Goal: Communication & Community: Answer question/provide support

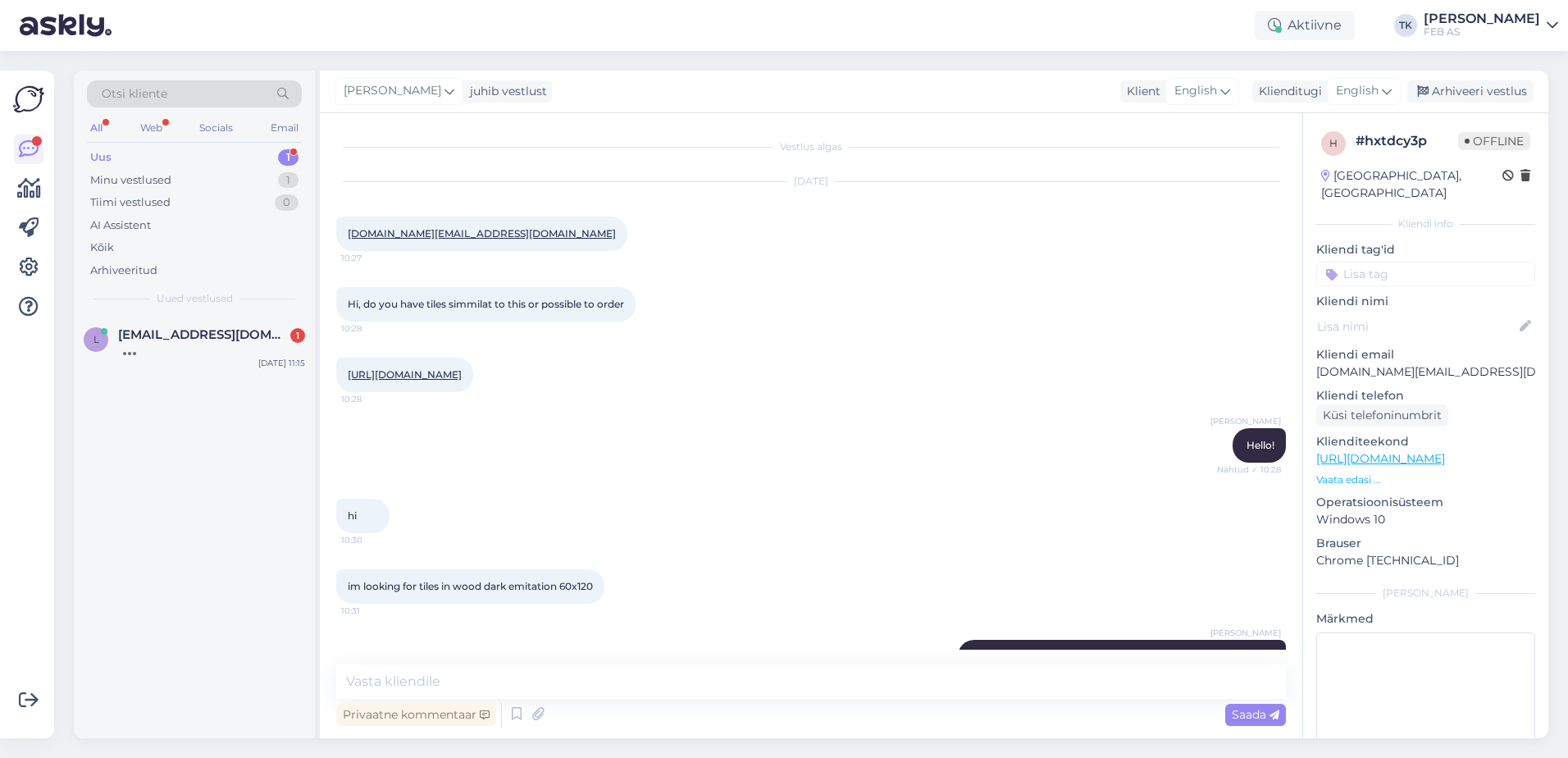
scroll to position [58, 0]
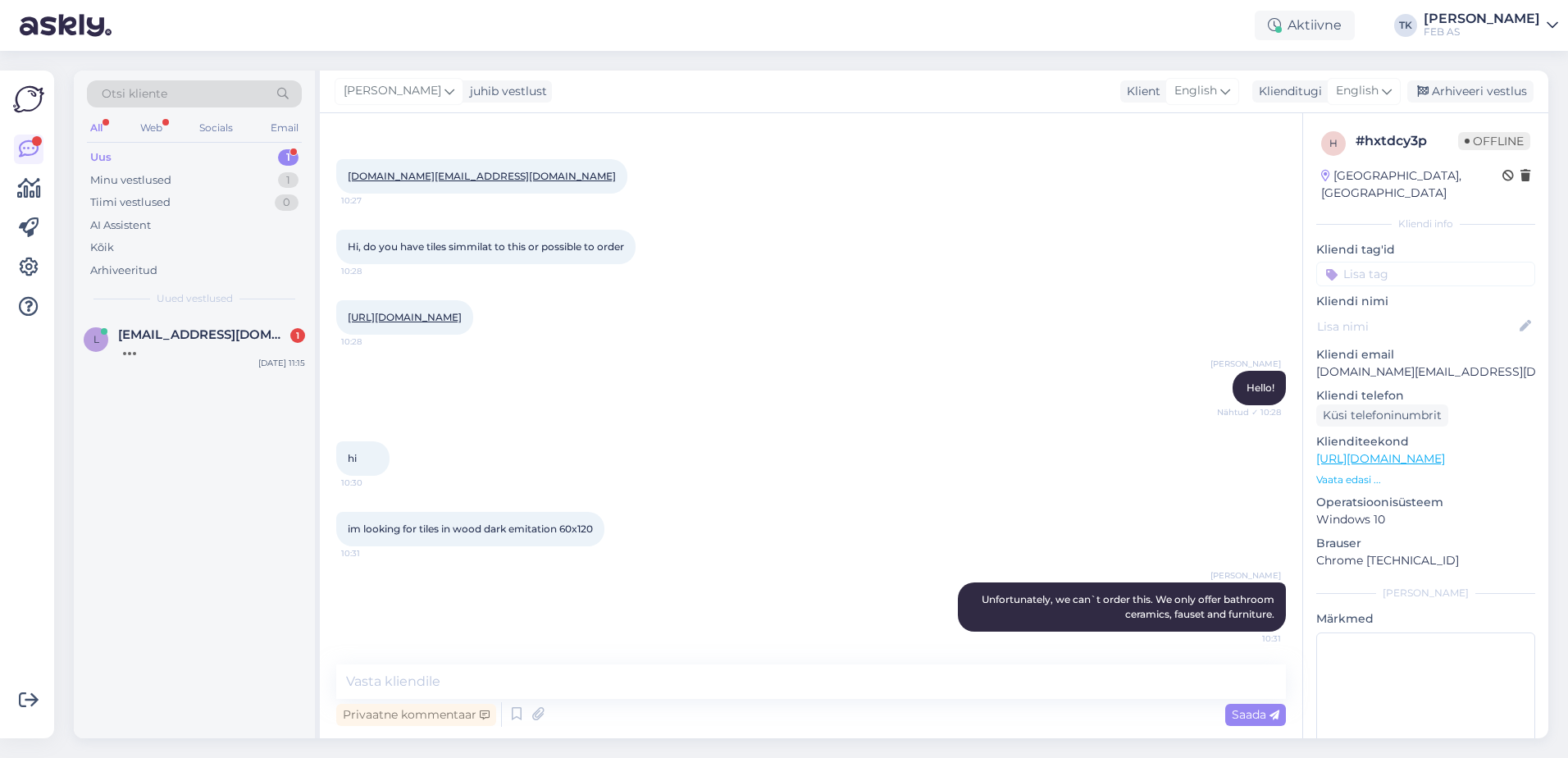
click at [935, 469] on div "hi 10:30" at bounding box center [811, 459] width 949 height 71
click at [1483, 91] on div "Arhiveeri vestlus" at bounding box center [1471, 91] width 127 height 22
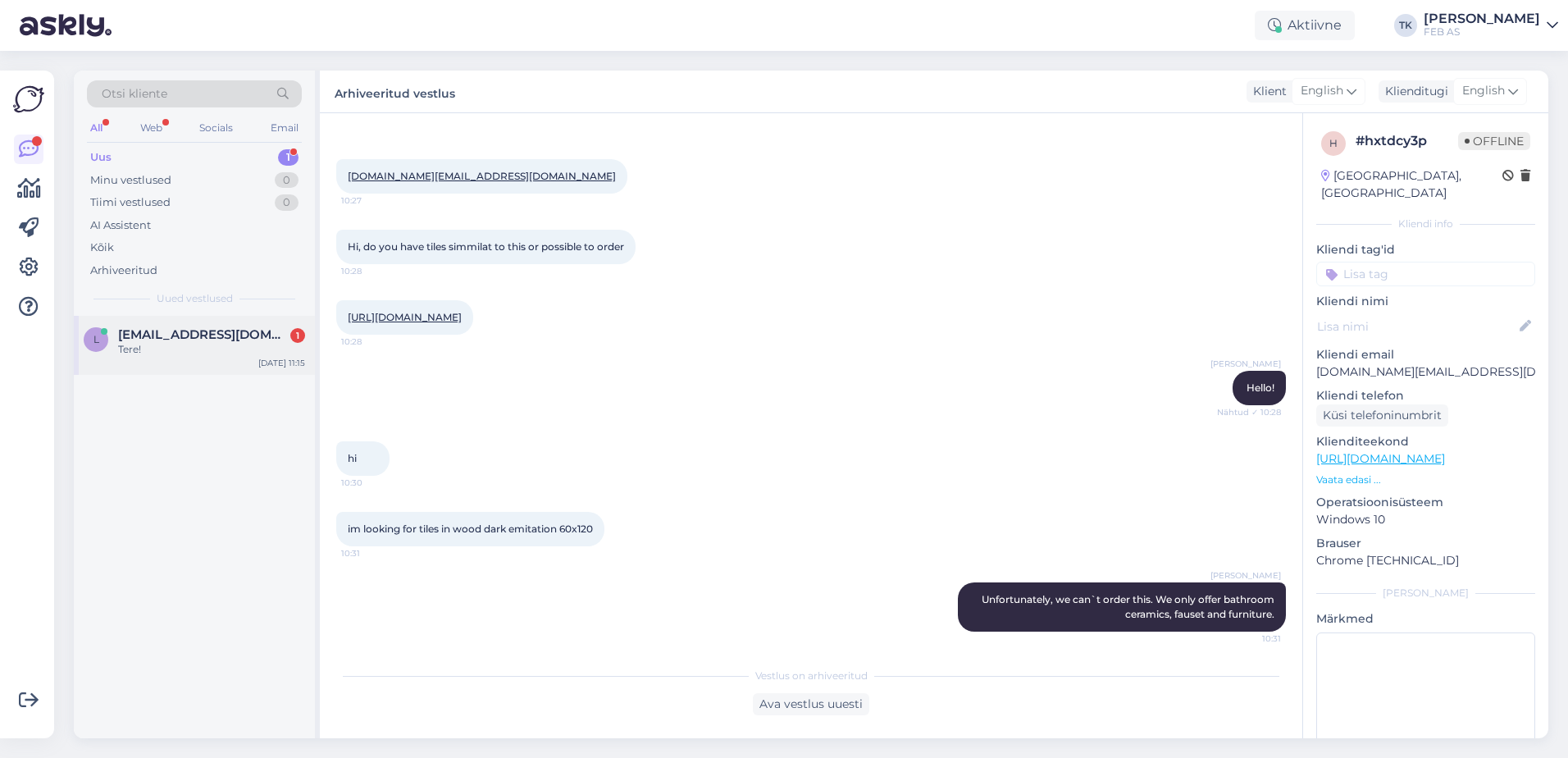
click at [202, 334] on span "[EMAIL_ADDRESS][DOMAIN_NAME]" at bounding box center [203, 334] width 171 height 14
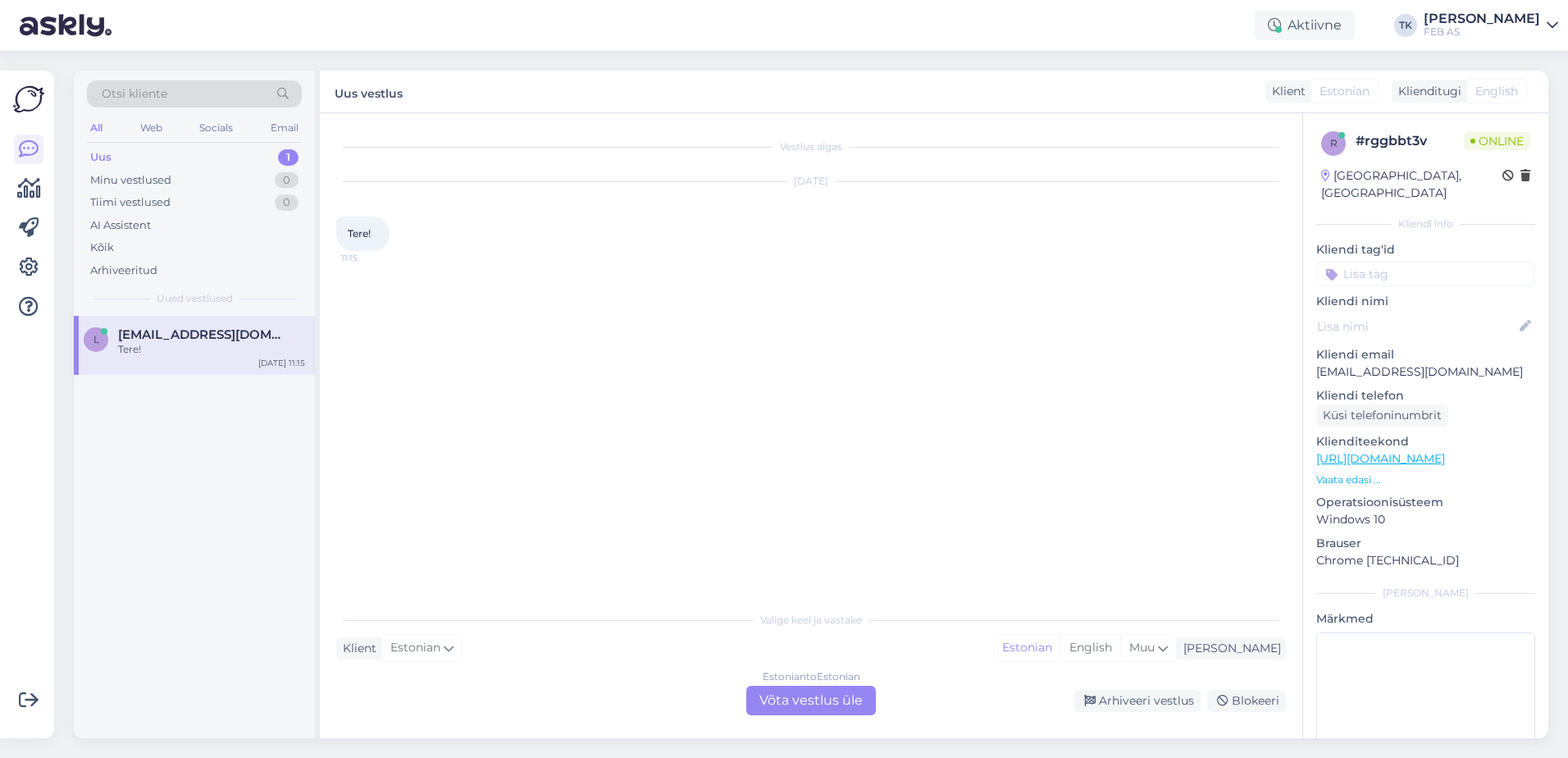
click at [796, 699] on div "Estonian to Estonian Võta vestlus üle" at bounding box center [810, 700] width 129 height 30
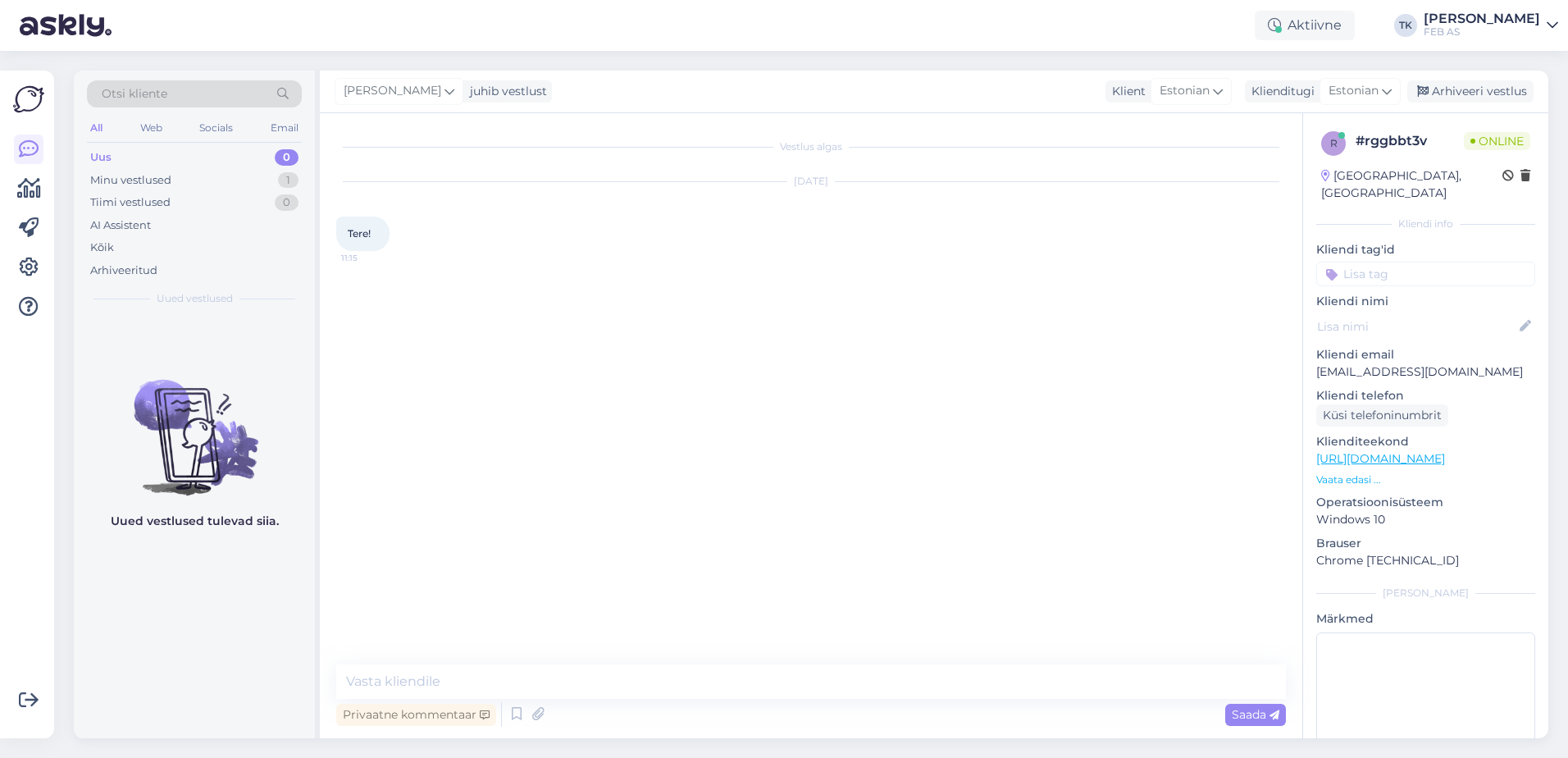
click at [757, 663] on div "Vestlus algas [DATE] Tere! 11:15 Privaatne kommentaar Saada" at bounding box center [811, 426] width 983 height 626
click at [749, 679] on textarea at bounding box center [811, 682] width 949 height 35
type textarea "Tere! Kuidas saame teid aidata?"
click at [750, 677] on textarea at bounding box center [811, 682] width 949 height 35
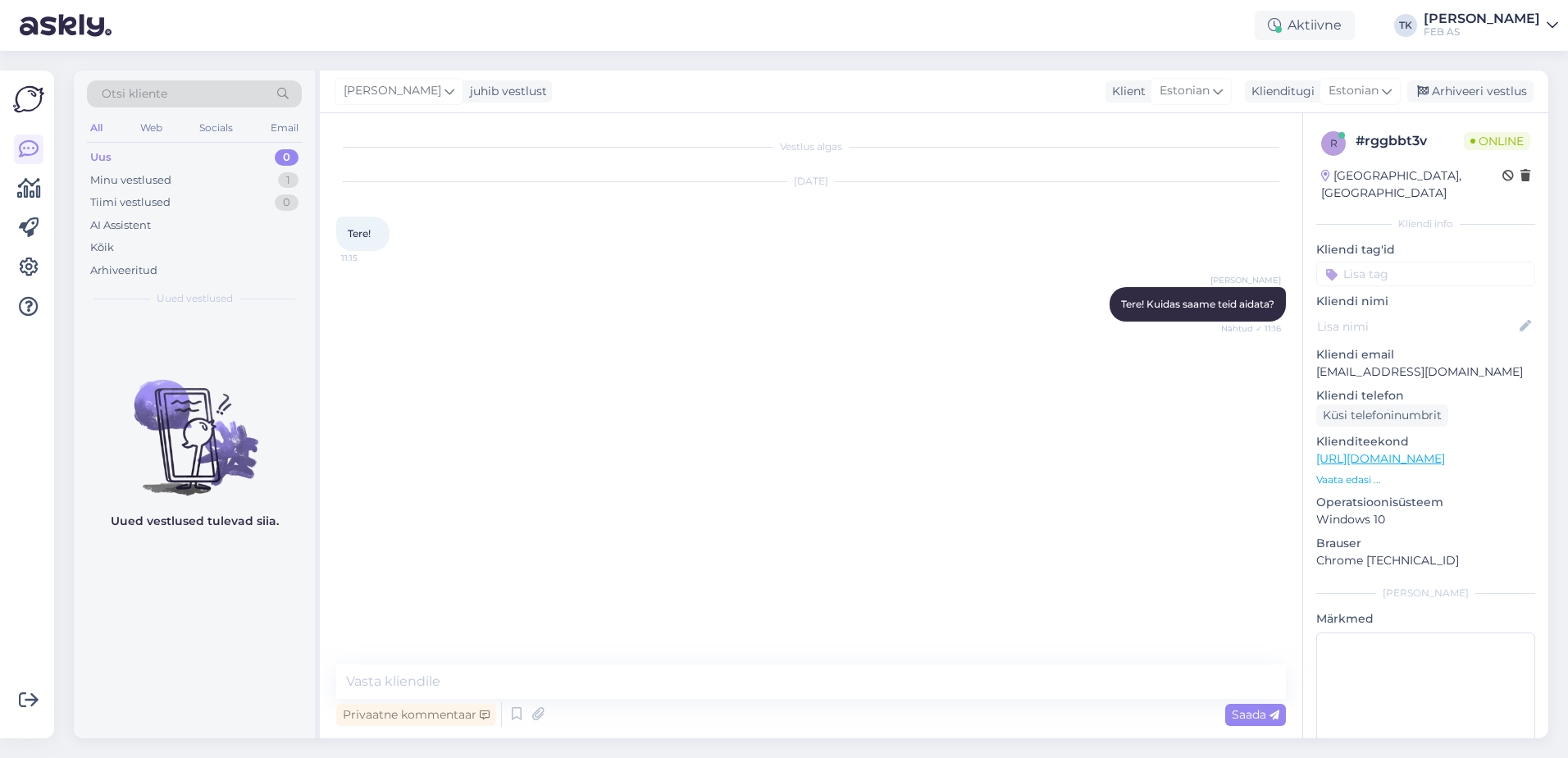
click at [785, 587] on div "Vestlus algas [DATE] Tere! 11:15 Triinu [PERSON_NAME] Tere! Kuidas saame teid a…" at bounding box center [819, 390] width 965 height 520
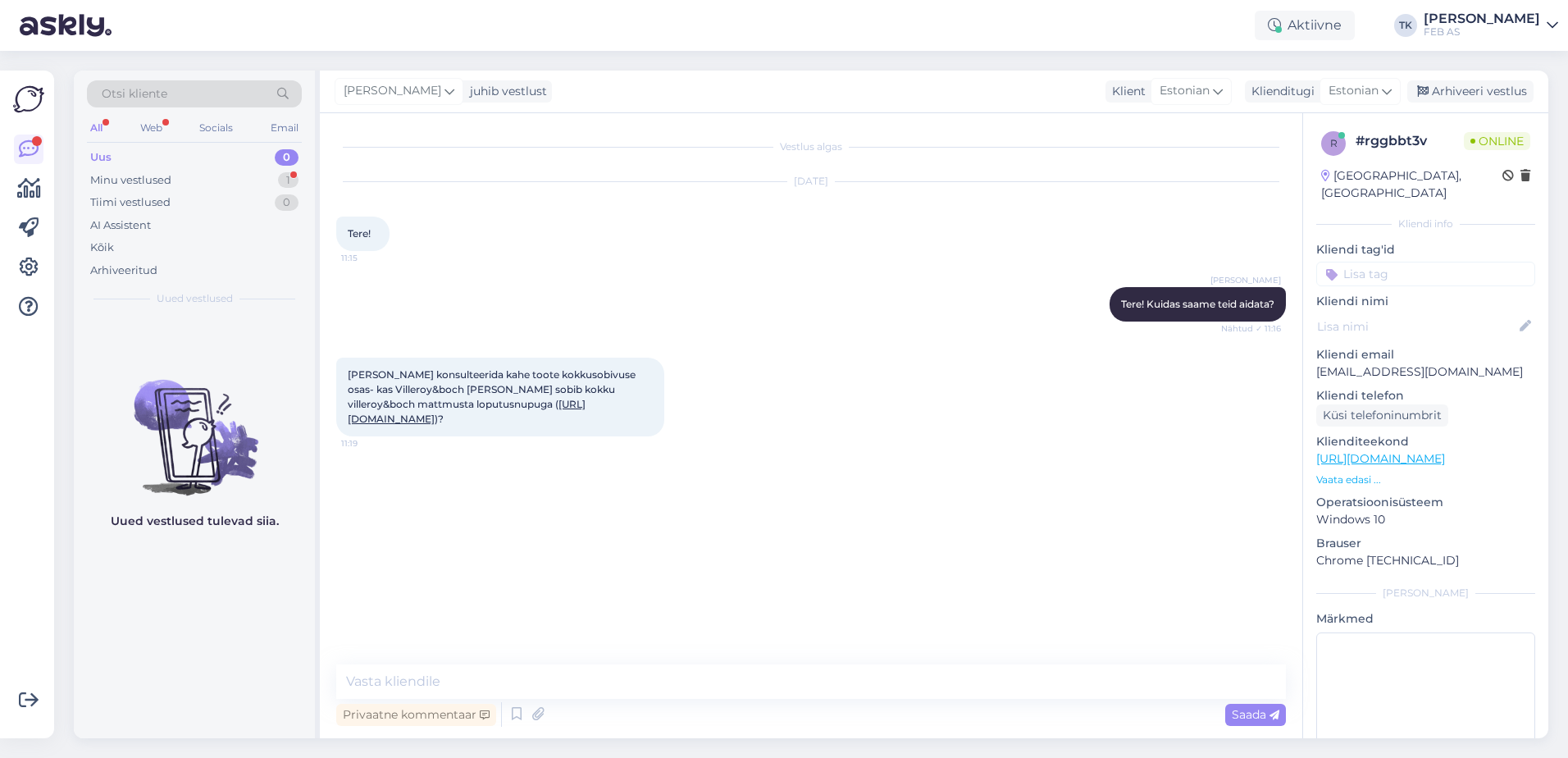
click at [666, 553] on div "Vestlus algas [DATE] Tere! 11:15 Triinu [PERSON_NAME] Tere! Kuidas saame teid a…" at bounding box center [819, 390] width 965 height 520
click at [475, 417] on link "[URL][DOMAIN_NAME]" at bounding box center [467, 412] width 238 height 27
click at [438, 682] on textarea at bounding box center [811, 682] width 949 height 35
type textarea "[PERSON_NAME]"
click at [504, 496] on link "[URL][DOMAIN_NAME]" at bounding box center [447, 489] width 114 height 12
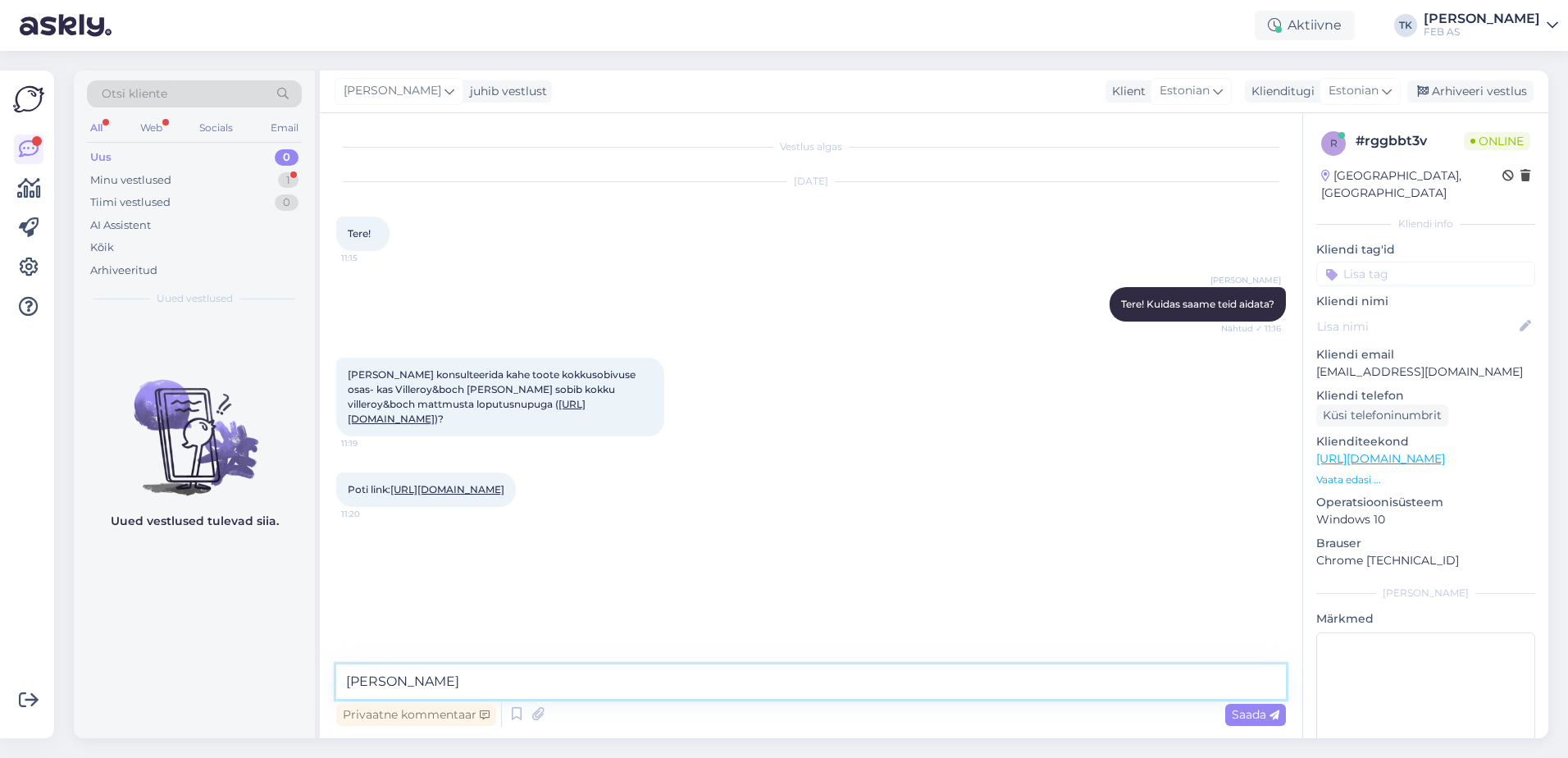
click at [546, 682] on textarea "[PERSON_NAME]" at bounding box center [811, 682] width 949 height 35
drag, startPoint x: 546, startPoint y: 682, endPoint x: 232, endPoint y: 712, distance: 315.4
click at [232, 712] on div "Otsi kliente All Web Socials Email Uus 0 Minu vestlused 1 Tiimi vestlused 0 AI …" at bounding box center [811, 405] width 1475 height 668
drag, startPoint x: 565, startPoint y: 422, endPoint x: 490, endPoint y: 509, distance: 114.9
click at [530, 684] on textarea at bounding box center [811, 682] width 949 height 35
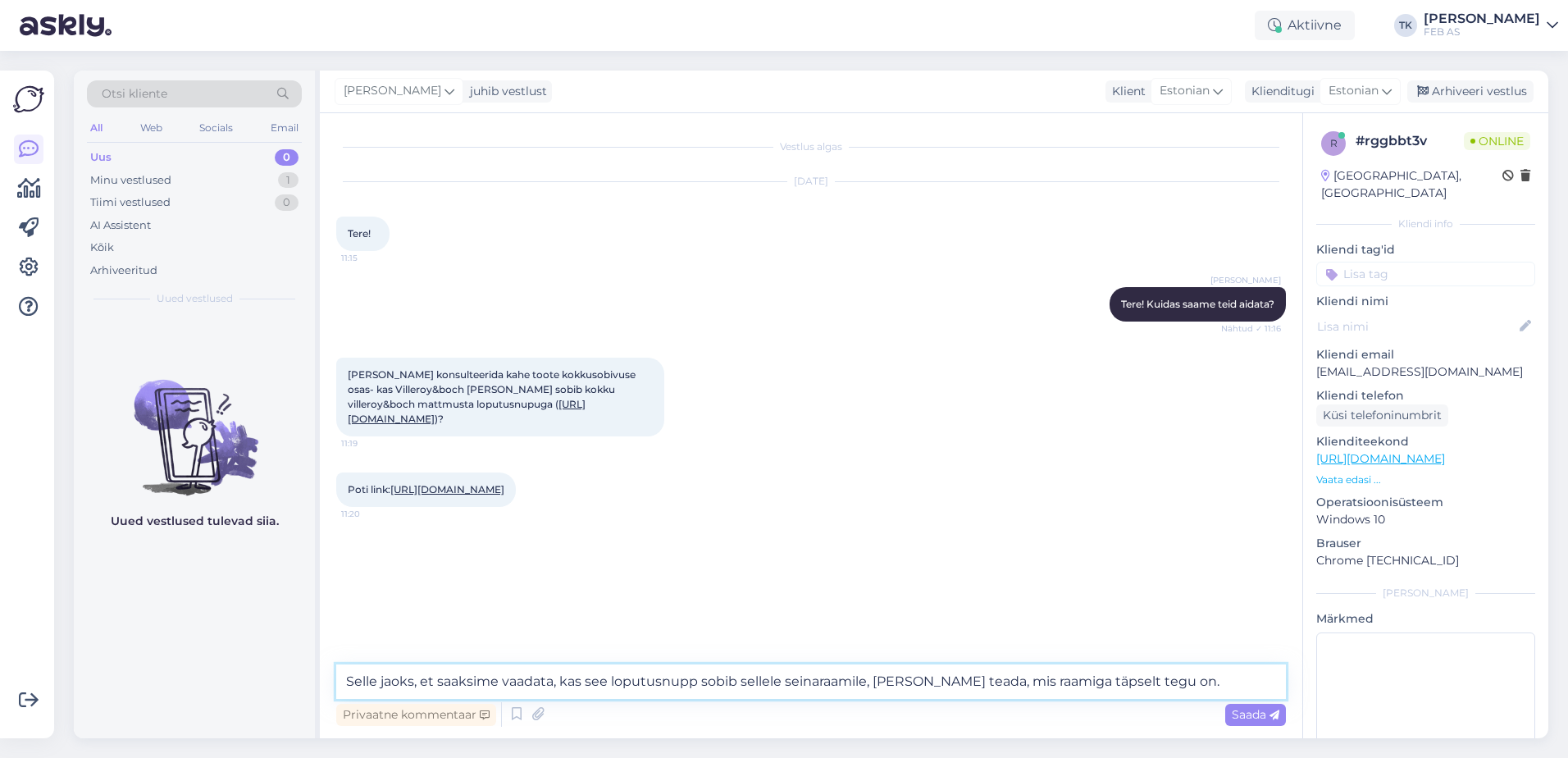
drag, startPoint x: 413, startPoint y: 683, endPoint x: 375, endPoint y: 683, distance: 38.0
click at [375, 683] on textarea "Selle jaoks, et saaksime vaadata, kas see loputusnupp sobib sellele seinaraamil…" at bounding box center [811, 682] width 949 height 35
click at [511, 681] on textarea "Selleks, et [PERSON_NAME] vaadata, kas see loputusnupp sobib sellele seinaraami…" at bounding box center [811, 682] width 949 height 35
click at [1228, 681] on textarea "Selleks, et saaksime kontrollida, kas see loputusnupp sobib sellele seinaraamil…" at bounding box center [811, 682] width 949 height 35
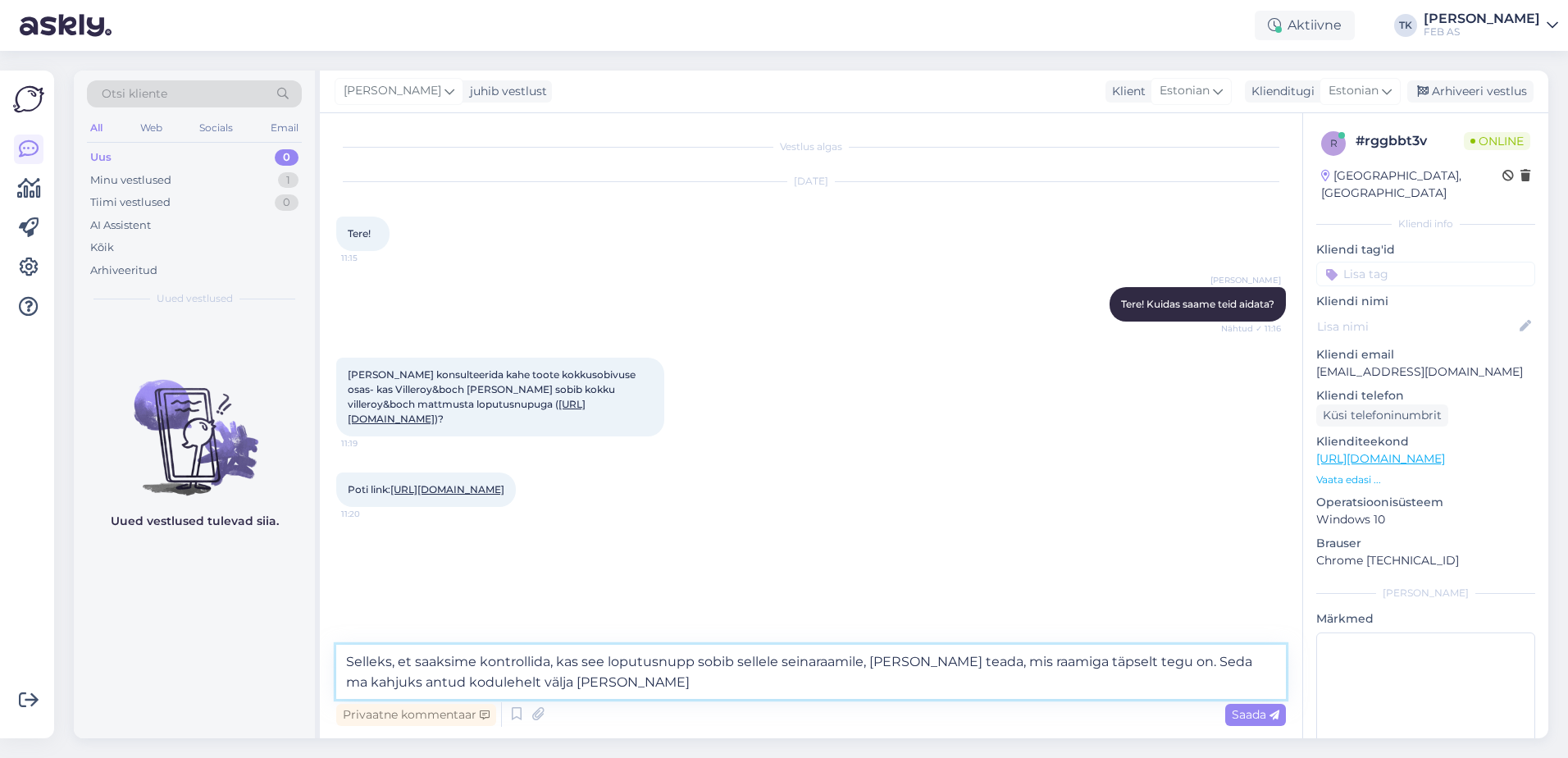
type textarea "Selleks, et saaksime kontrollida, kas see loputusnupp sobib sellele seinaraamil…"
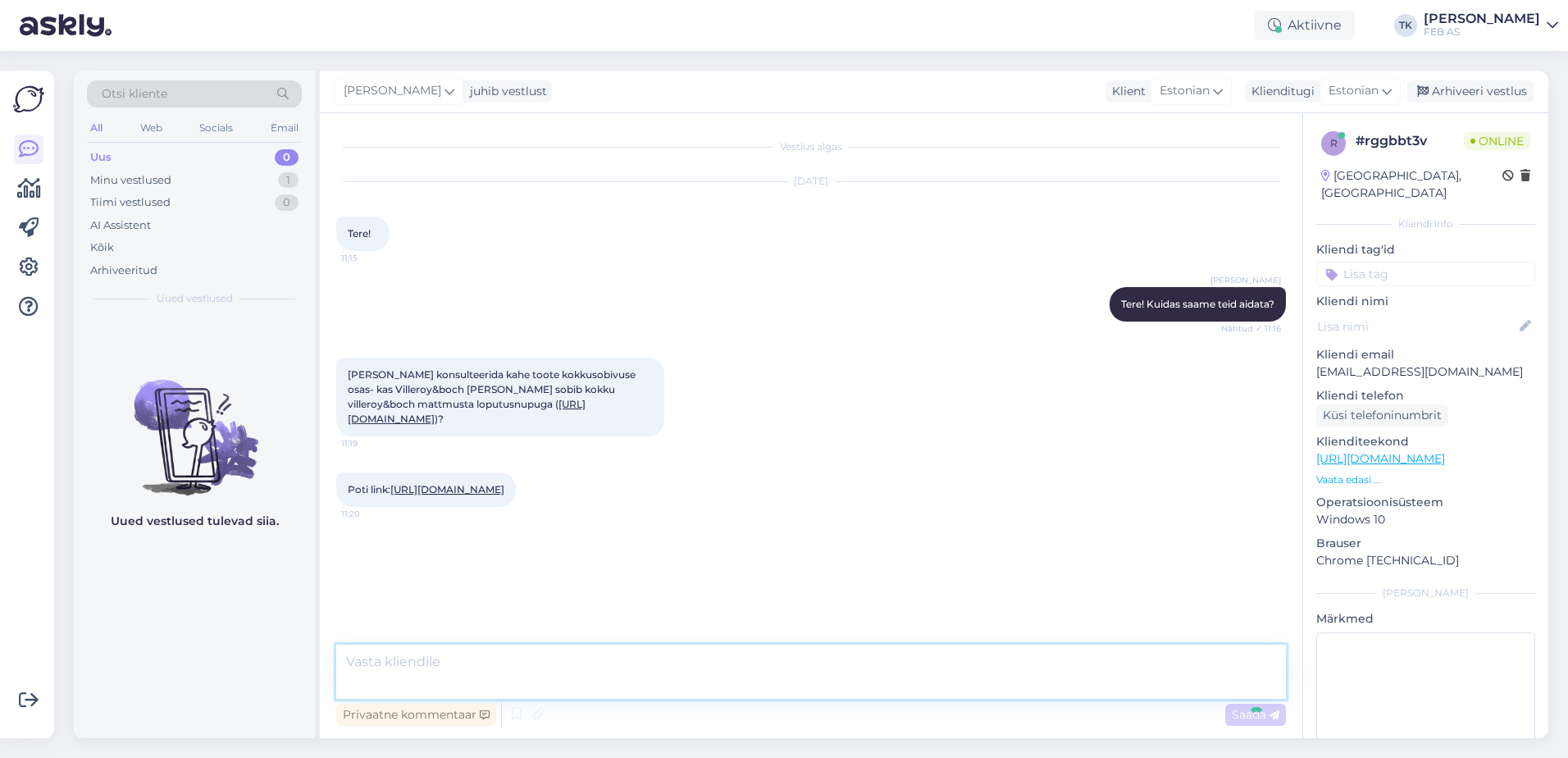
scroll to position [5, 0]
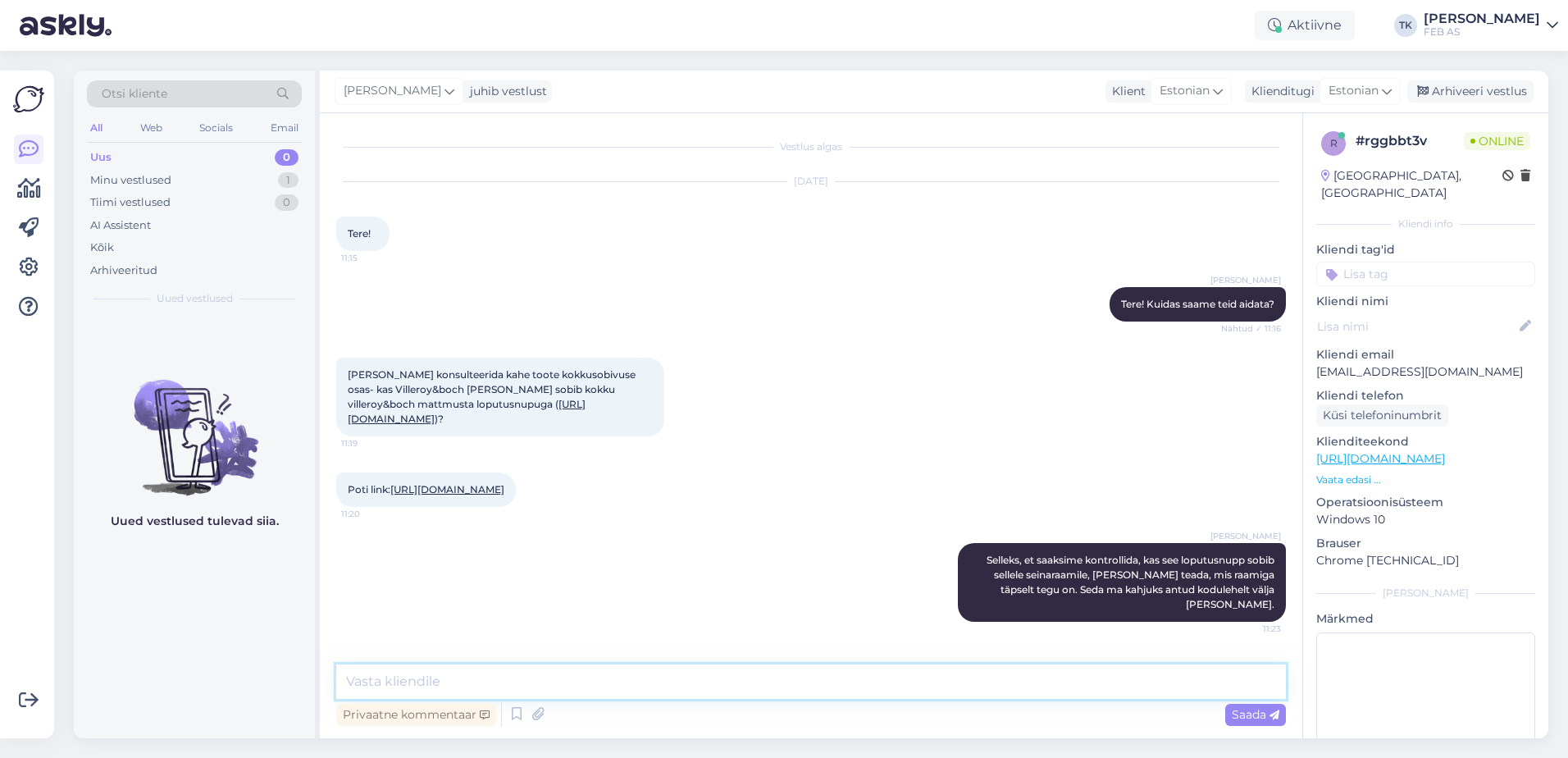
click at [857, 675] on textarea at bounding box center [811, 682] width 949 height 35
type textarea "e"
click at [548, 677] on textarea "Ehk õnnestub teil antud ettevõtelt välja uuri" at bounding box center [811, 682] width 949 height 35
click at [678, 683] on textarea "Ehk õnnestub teil antud ettevõttelt välja uuri" at bounding box center [811, 682] width 949 height 35
click at [475, 683] on textarea "Ehk õnnestub teil antud ettevõttelt välja uurida, mis seinaraam antud komplekti…" at bounding box center [811, 682] width 949 height 35
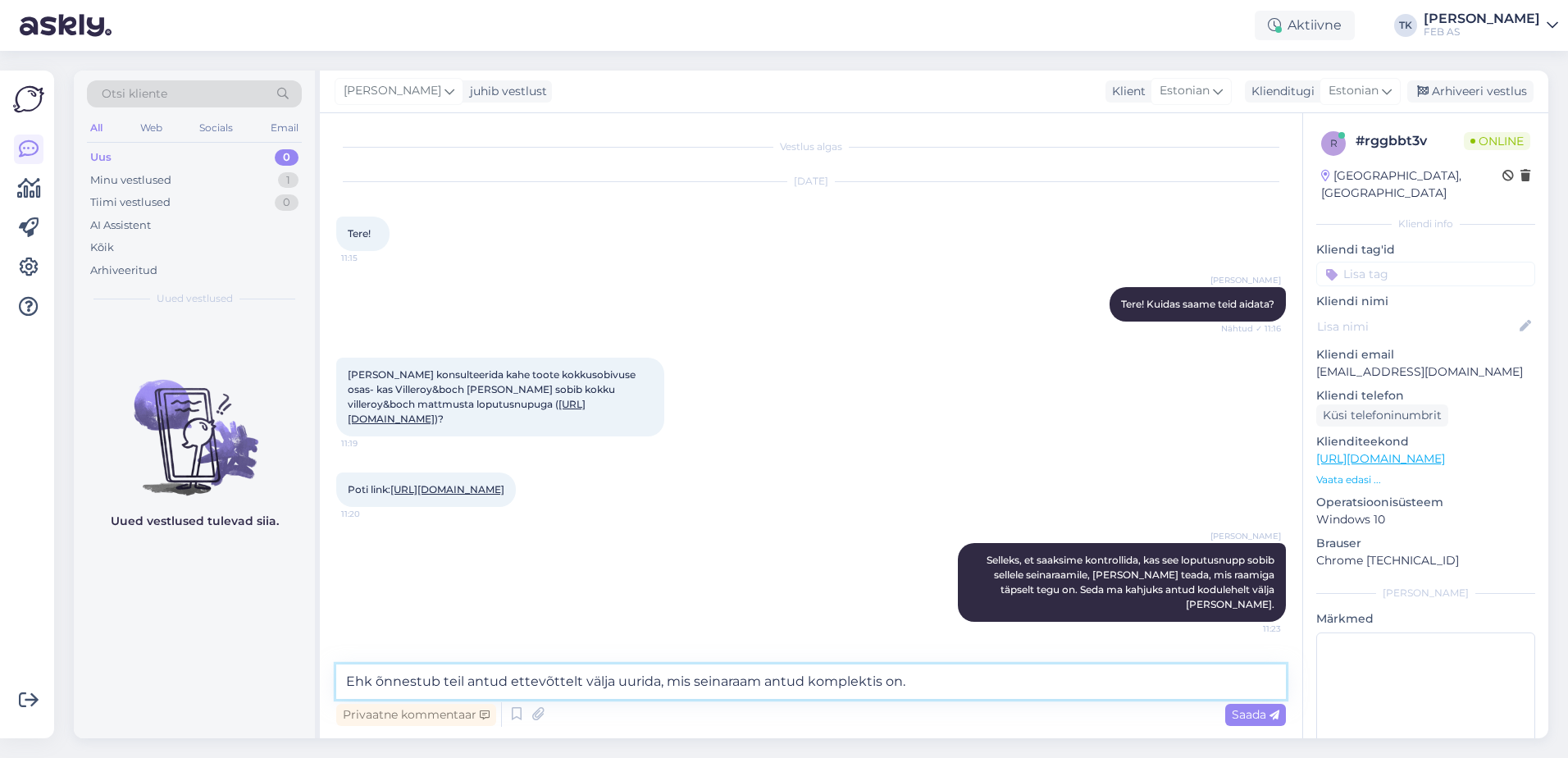
click at [475, 683] on textarea "Ehk õnnestub teil antud ettevõttelt välja uurida, mis seinaraam antud komplekti…" at bounding box center [811, 682] width 949 height 35
click at [944, 682] on textarea "Ehk õnnestub teil sellelt ettevõttelt välja uurida, mis seinaraam antud komplek…" at bounding box center [811, 682] width 949 height 35
drag, startPoint x: 575, startPoint y: 678, endPoint x: 468, endPoint y: 688, distance: 107.5
click at [468, 688] on textarea "Ehk õnnestub teil sellelt ettevõttelt välja uurida, mis seinaraam antud komplek…" at bounding box center [811, 682] width 949 height 35
type textarea "Ehk õnnestub teil välja uurida, mis seinaraam antud komplektis on."
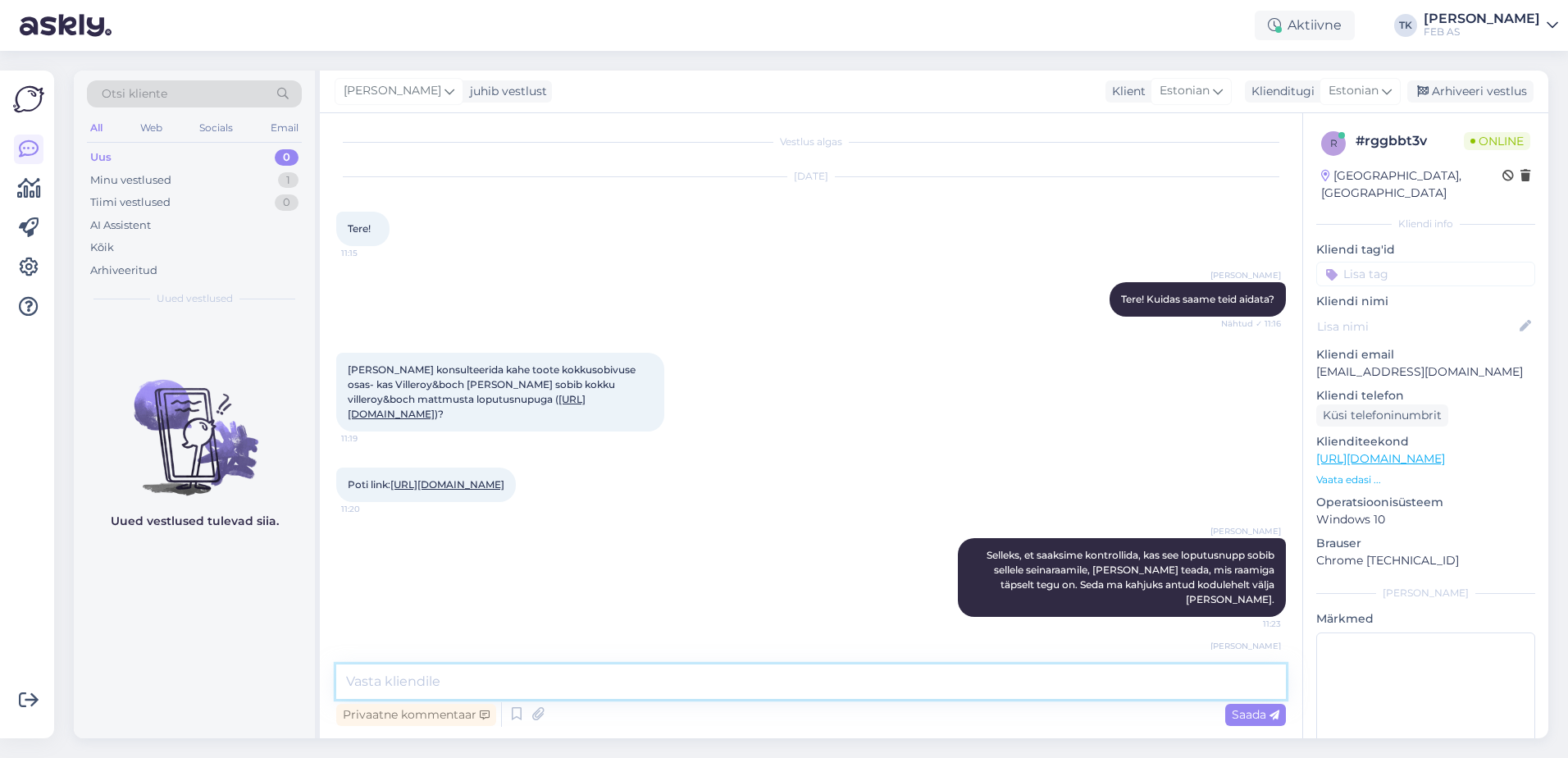
scroll to position [90, 0]
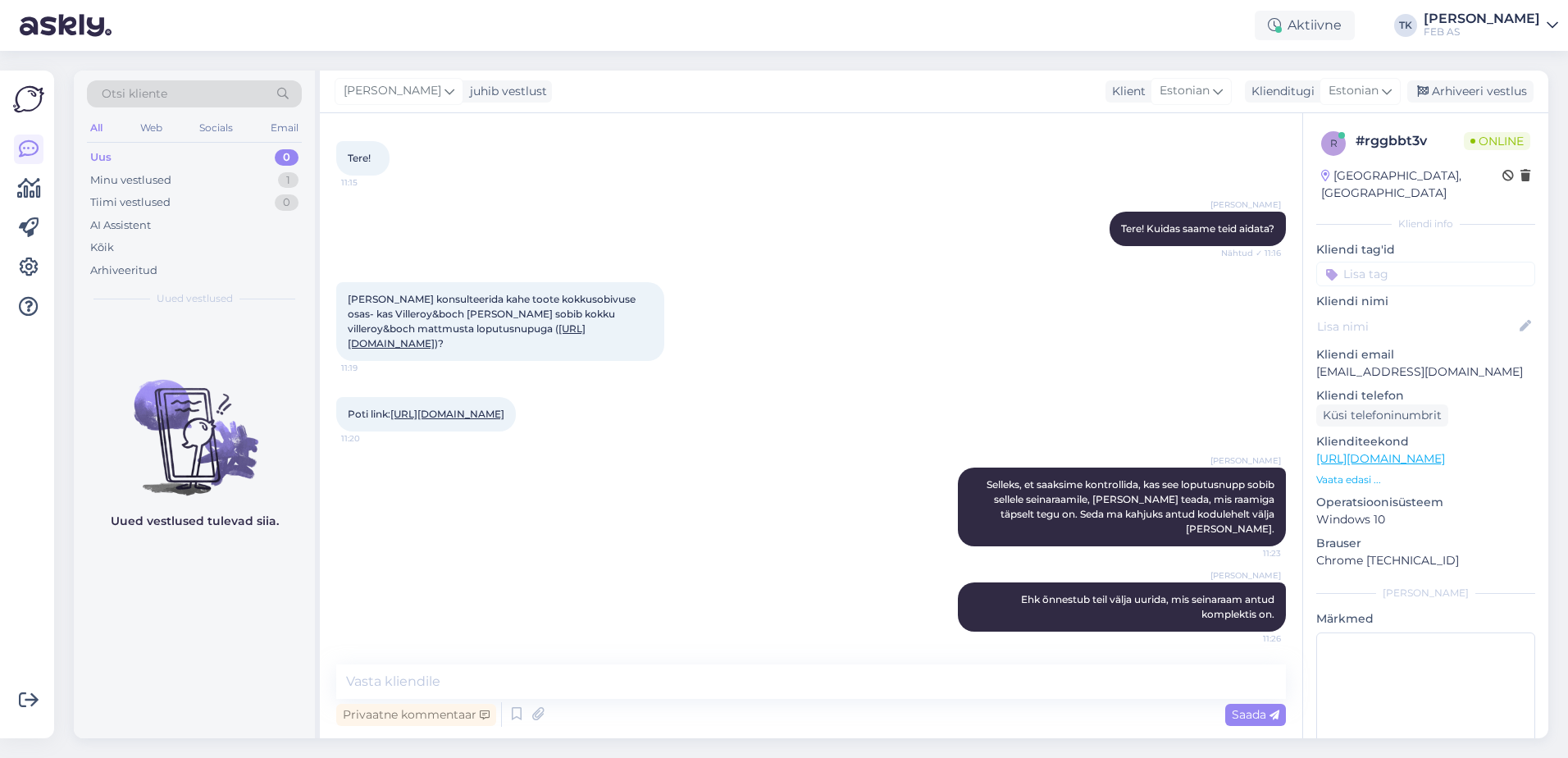
click at [820, 264] on div "[PERSON_NAME] konsulteerida kahe toote kokkusobivuse osas- kas Villeroy&boch [P…" at bounding box center [811, 321] width 949 height 115
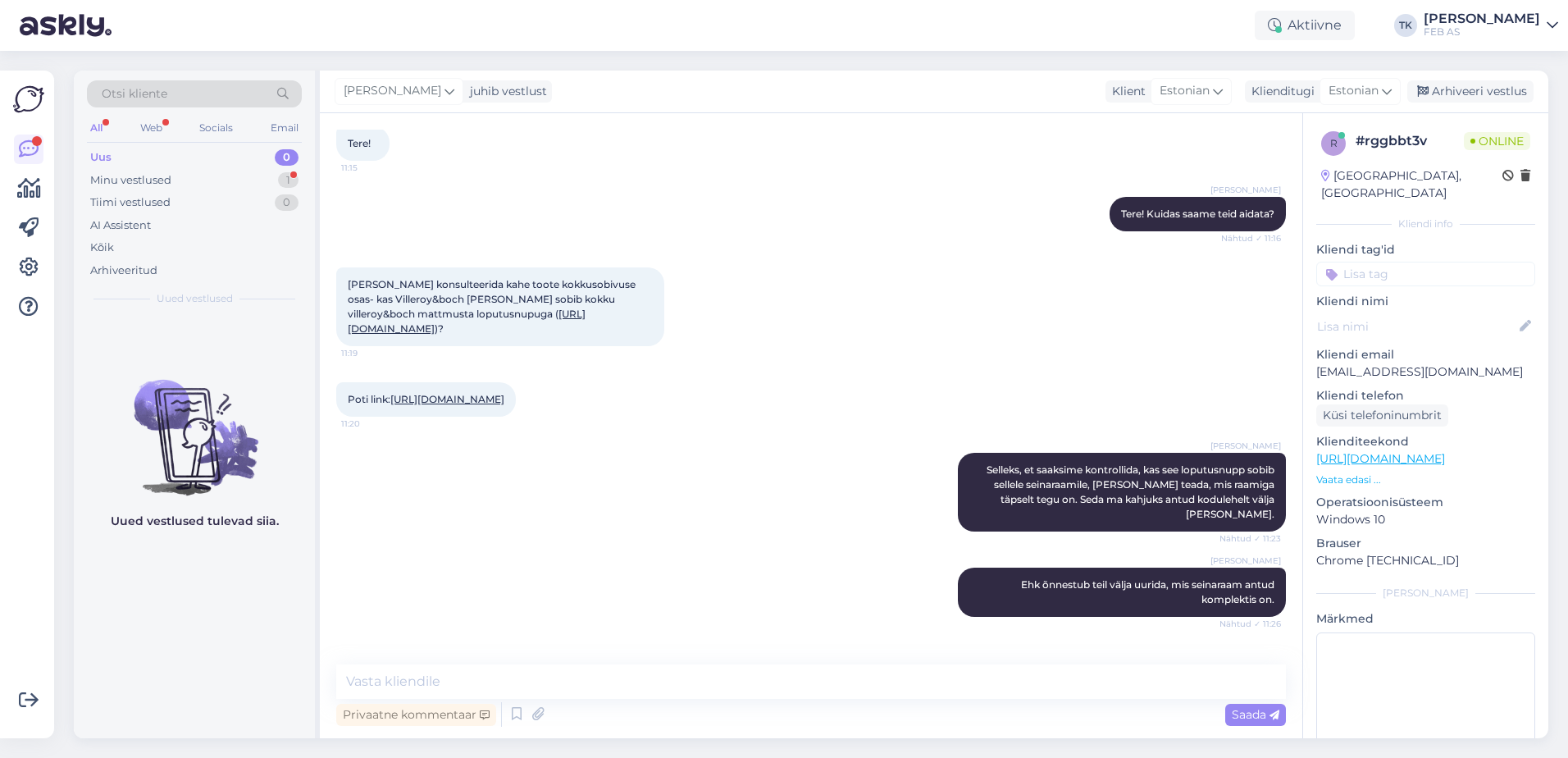
scroll to position [161, 0]
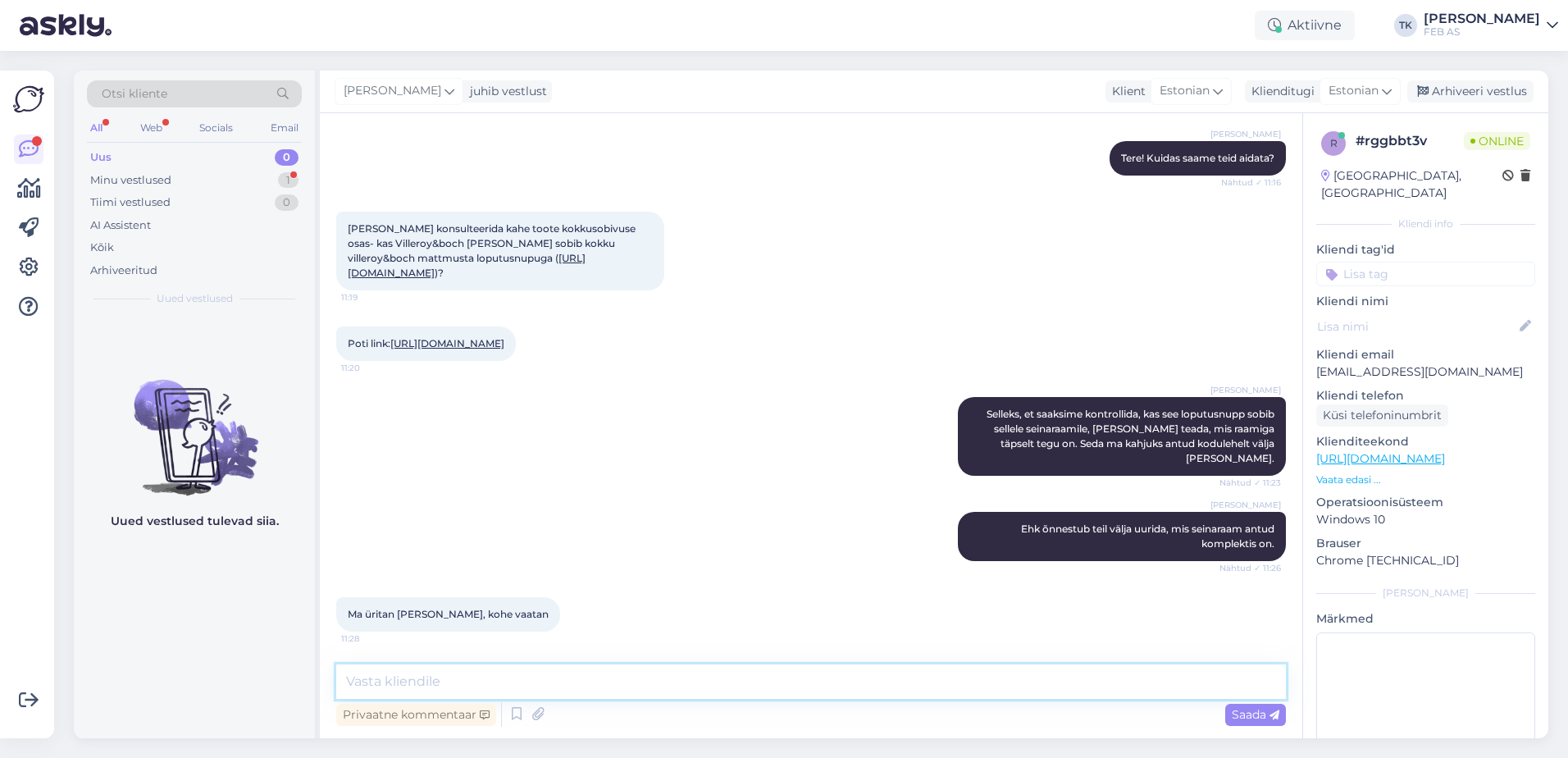
click at [456, 675] on textarea at bounding box center [811, 682] width 949 height 35
click at [557, 560] on div "Triinu [PERSON_NAME] Ehk õnnestub teil välja uurida, mis seinaraam antud komple…" at bounding box center [811, 536] width 949 height 85
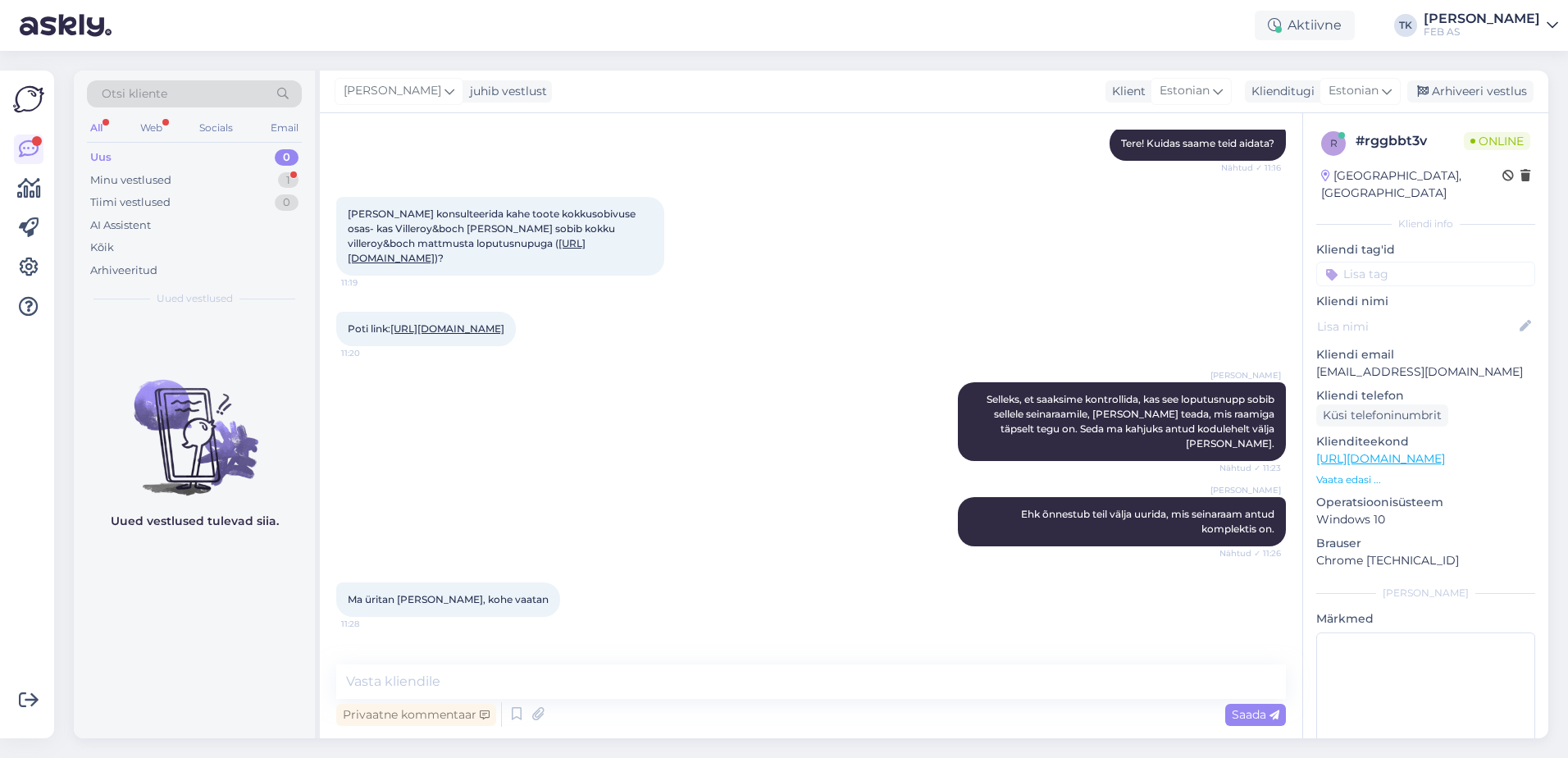
scroll to position [302, 0]
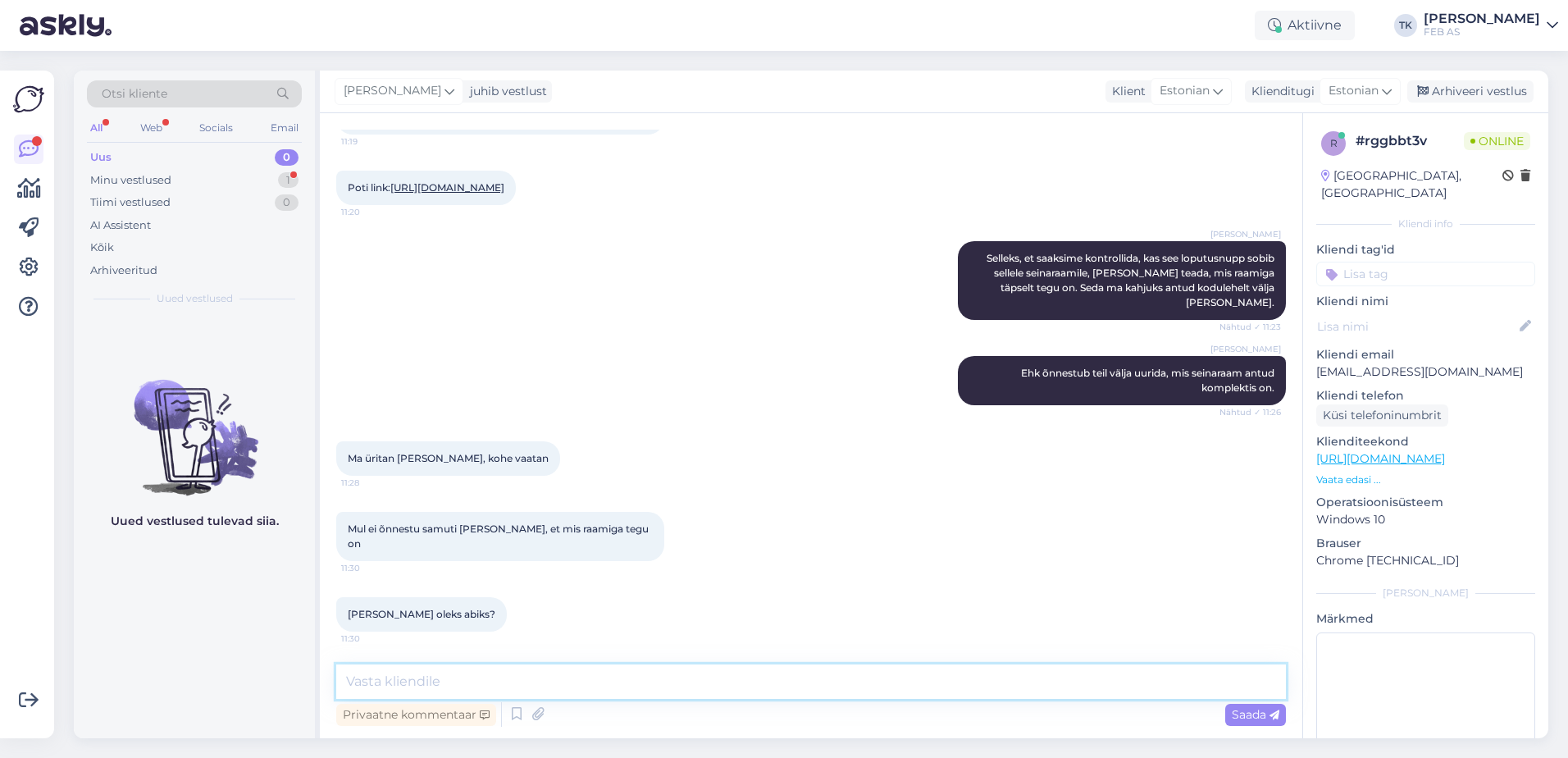
click at [550, 674] on textarea at bounding box center [811, 682] width 949 height 35
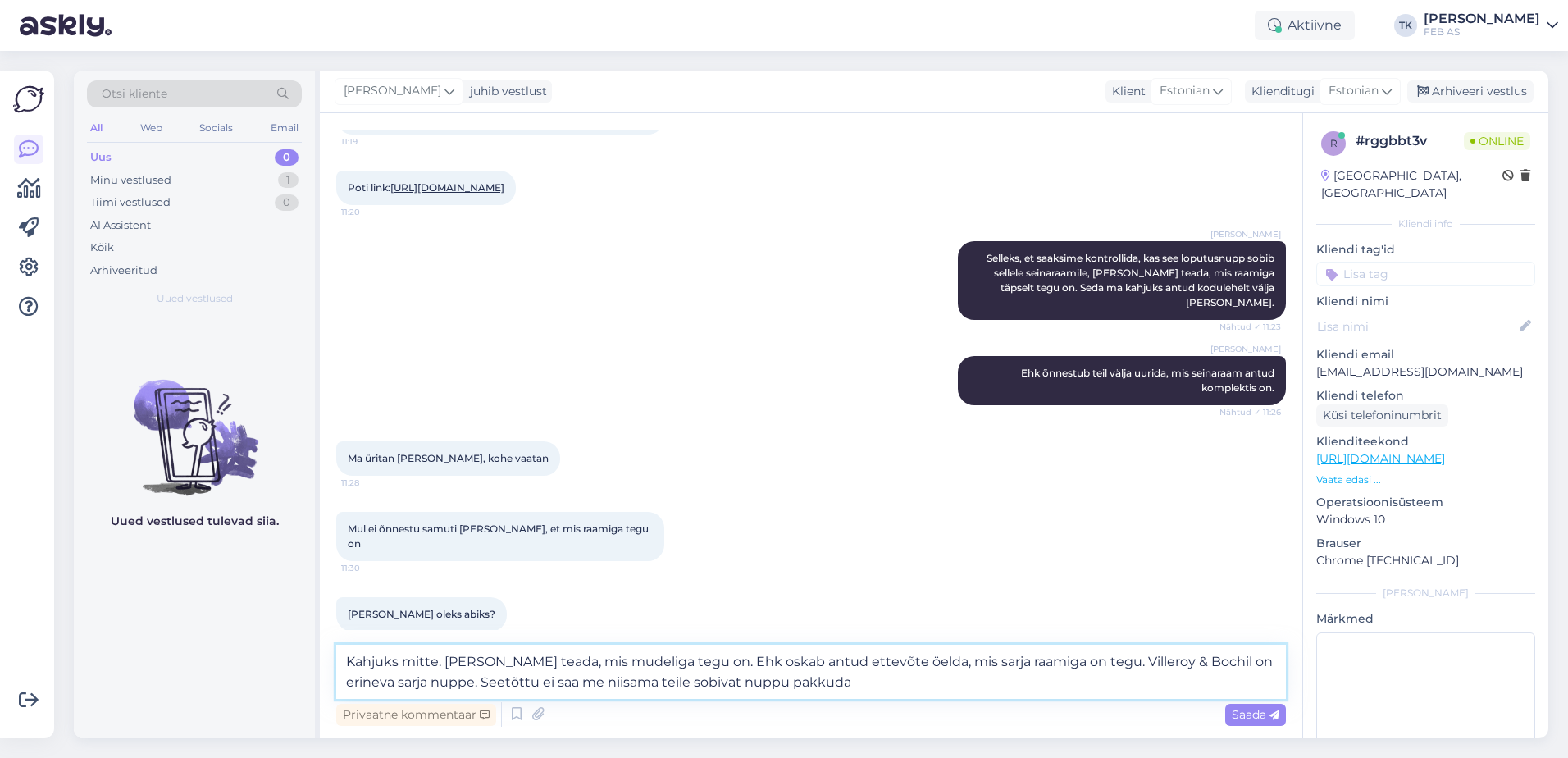
type textarea "Kahjuks mitte. [PERSON_NAME] teada, mis mudeliga tegu on. Ehk oskab antud ettev…"
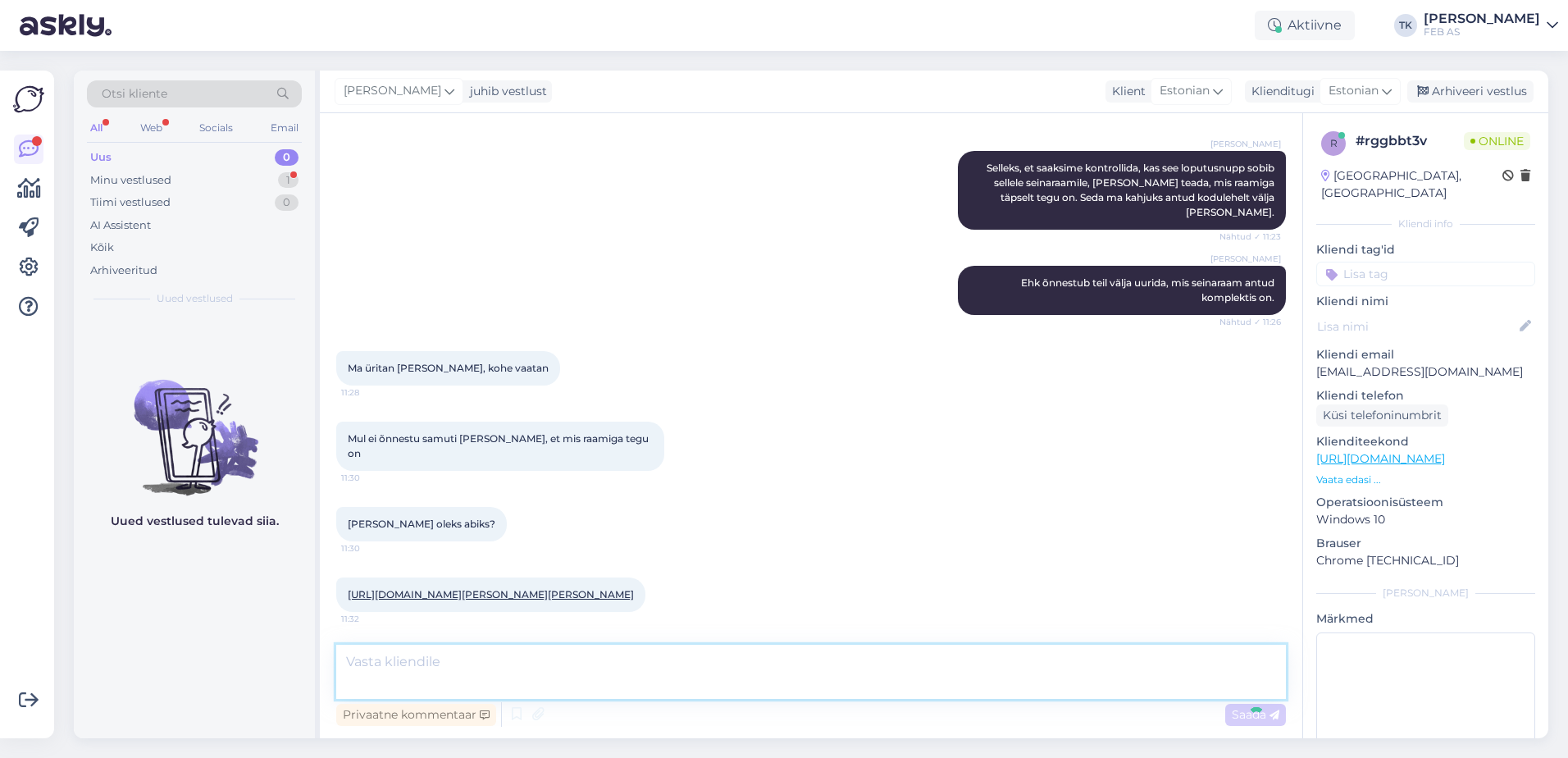
scroll to position [502, 0]
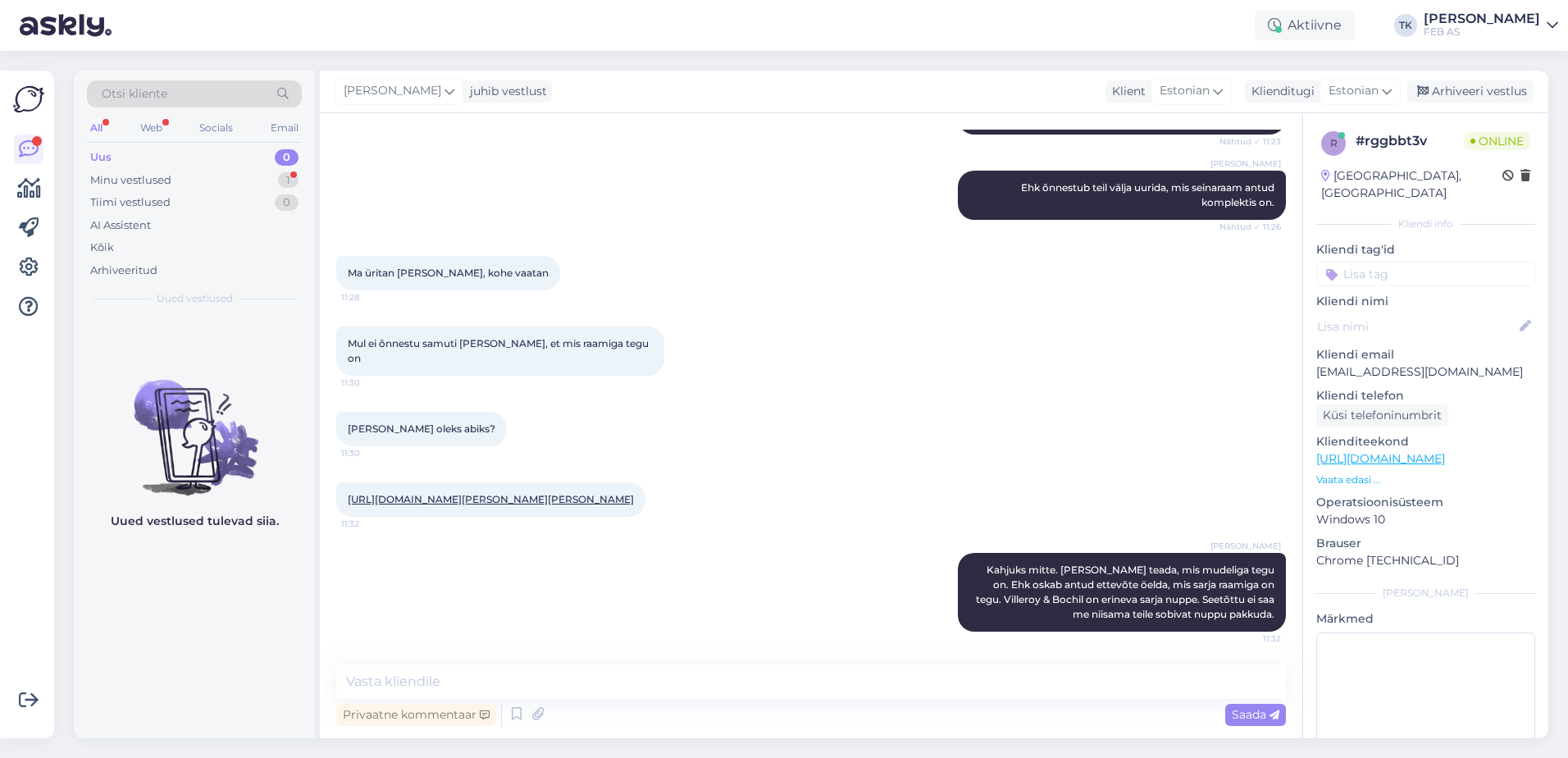
click at [442, 493] on link "[URL][DOMAIN_NAME][PERSON_NAME][PERSON_NAME]" at bounding box center [491, 499] width 287 height 12
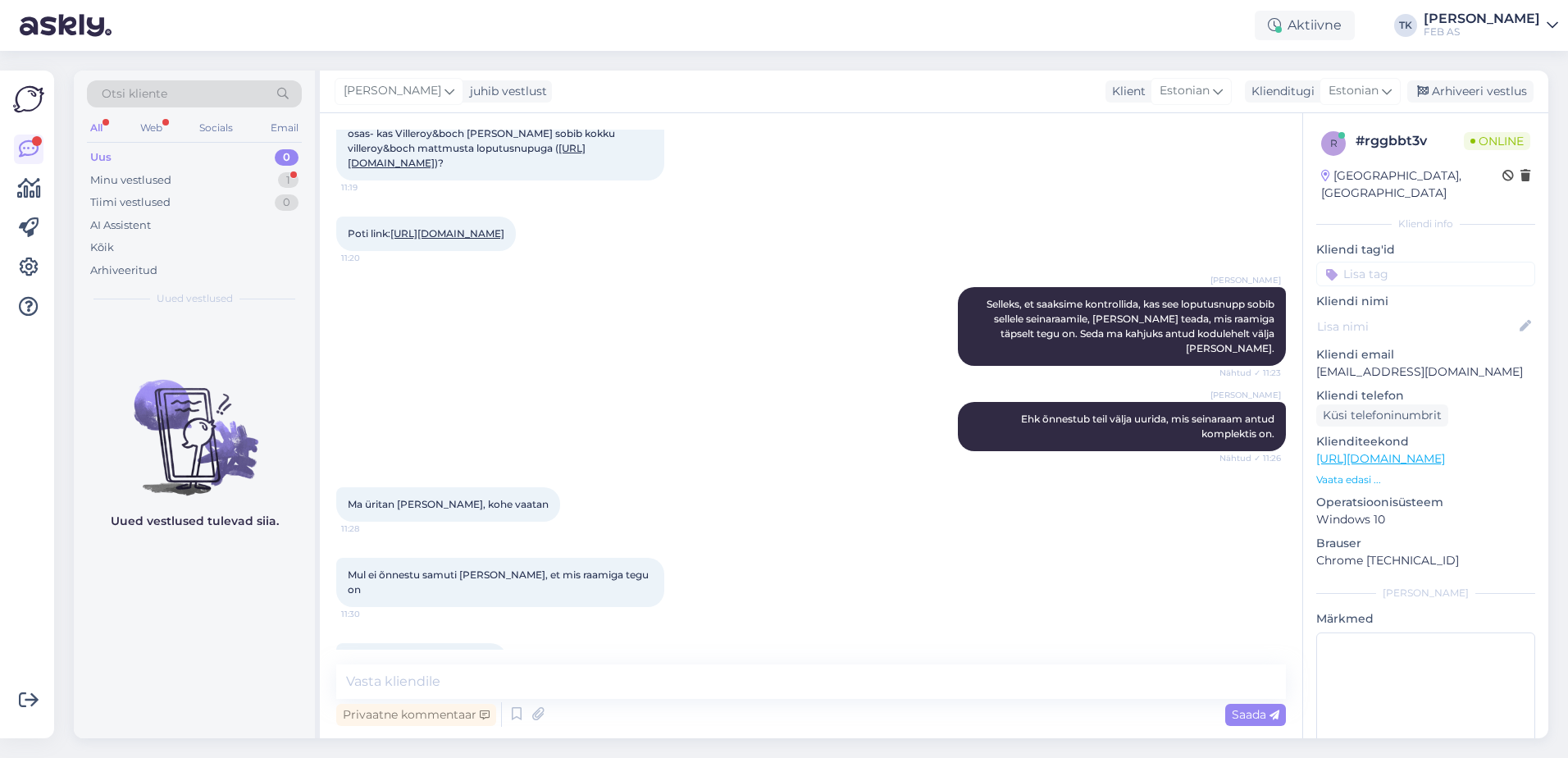
scroll to position [92, 0]
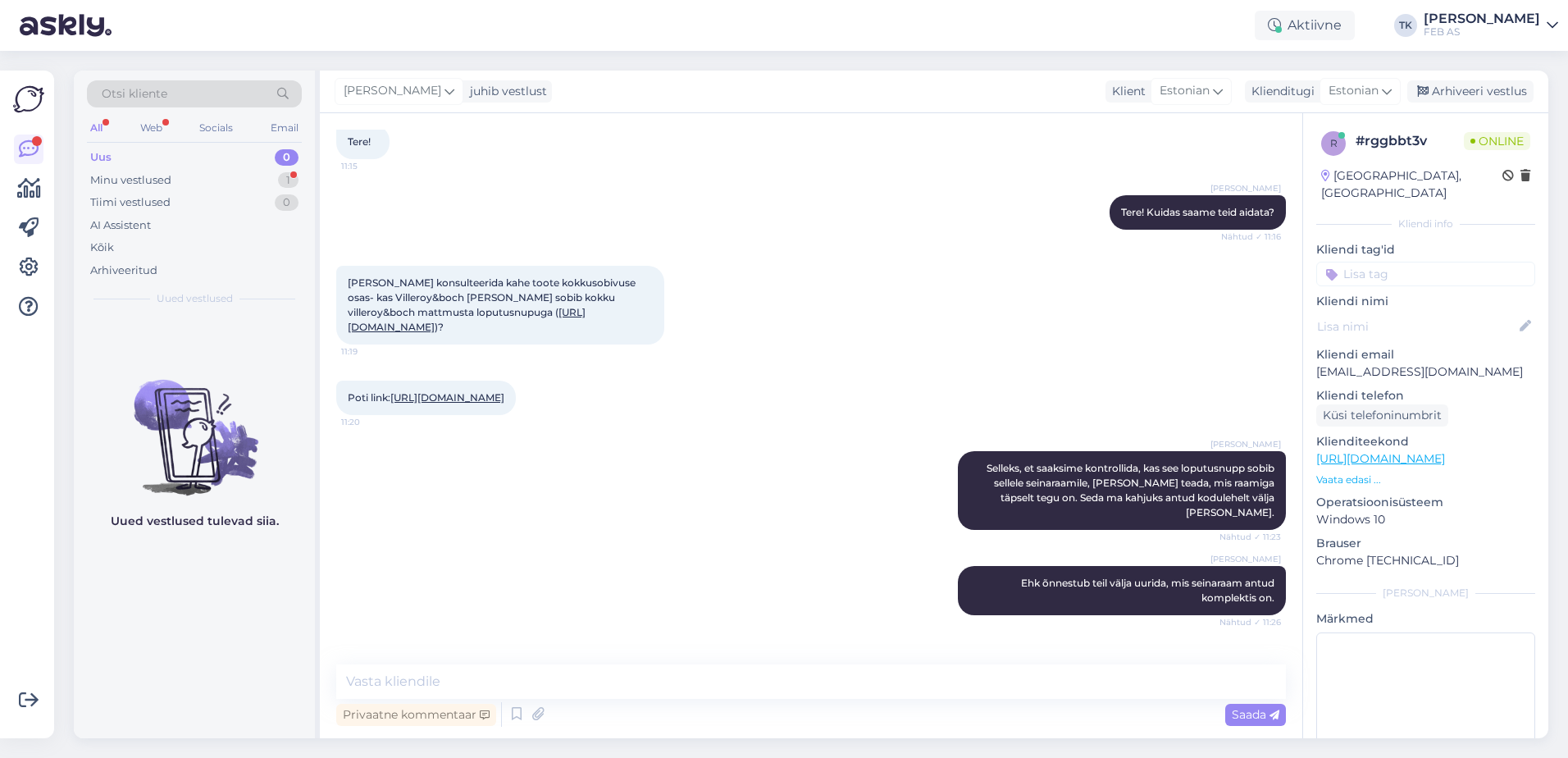
drag, startPoint x: 474, startPoint y: 404, endPoint x: 472, endPoint y: 416, distance: 12.2
drag, startPoint x: 470, startPoint y: 413, endPoint x: 605, endPoint y: 190, distance: 260.7
click at [605, 190] on div "Triinu [PERSON_NAME] Tere! Kuidas saame teid aidata? Nähtud ✓ 11:16" at bounding box center [811, 213] width 949 height 71
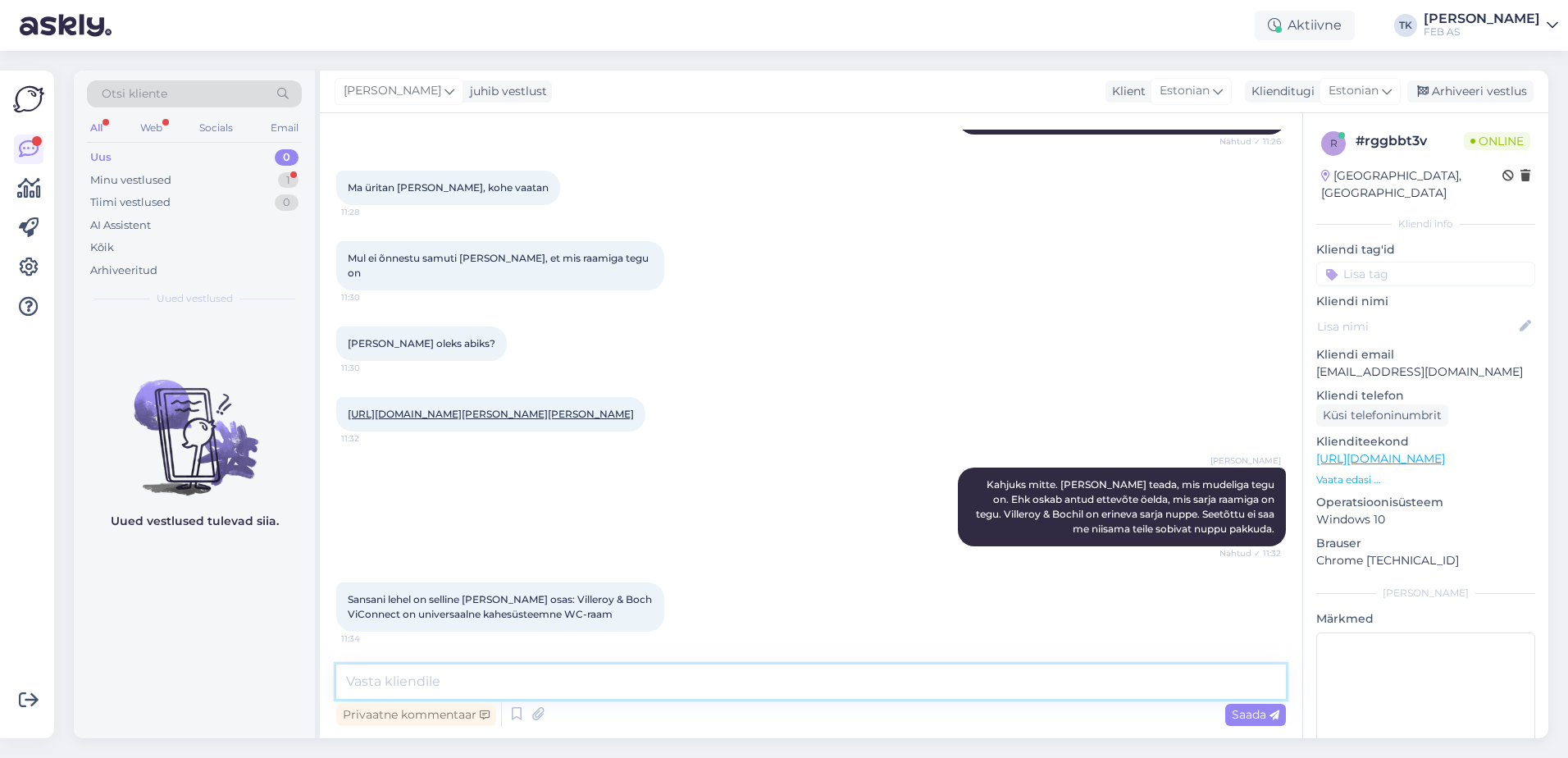
click at [466, 685] on textarea at bounding box center [811, 682] width 949 height 35
drag, startPoint x: 788, startPoint y: 679, endPoint x: 707, endPoint y: 681, distance: 81.0
click at [707, 681] on textarea "Kui see on see sama raam, siis see loputusnupp sobib. Peaks olema ViConnect raa…" at bounding box center [811, 682] width 949 height 35
click at [379, 681] on textarea "Kui see on see sama raam, siis see loputusnupp sobib. Peaks olema ViConnect raa…" at bounding box center [811, 682] width 949 height 35
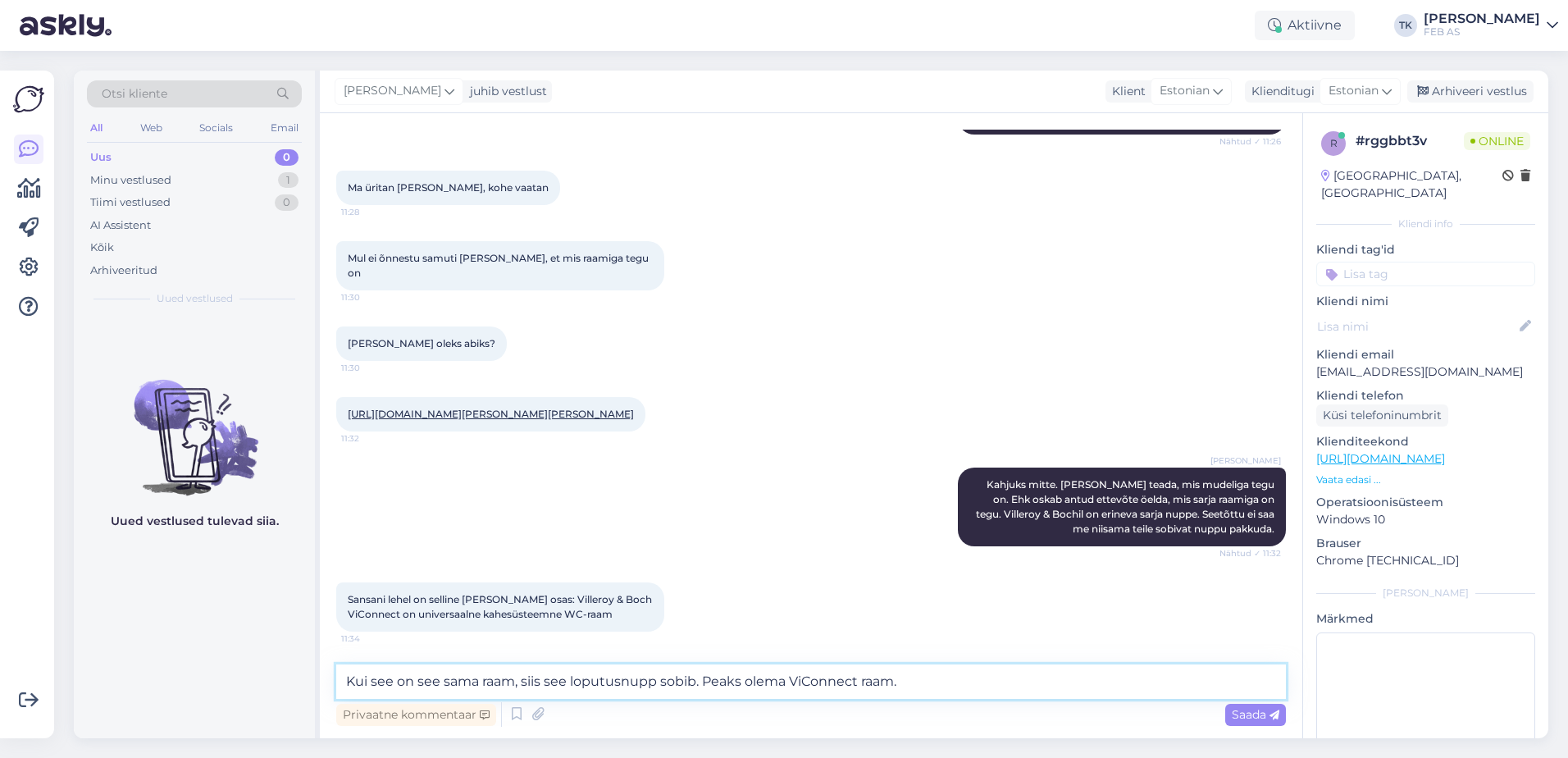
click at [428, 678] on textarea "Kui see on see sama raam, siis see loputusnupp sobib. Peaks olema ViConnect raa…" at bounding box center [811, 682] width 949 height 35
drag, startPoint x: 711, startPoint y: 681, endPoint x: 558, endPoint y: 685, distance: 153.1
click at [558, 685] on textarea "Kui see on nüüd sama raam, siis see loputusnupp sobib. Peaks olema ViConnect ra…" at bounding box center [811, 682] width 949 height 35
drag, startPoint x: 920, startPoint y: 678, endPoint x: 690, endPoint y: 684, distance: 230.1
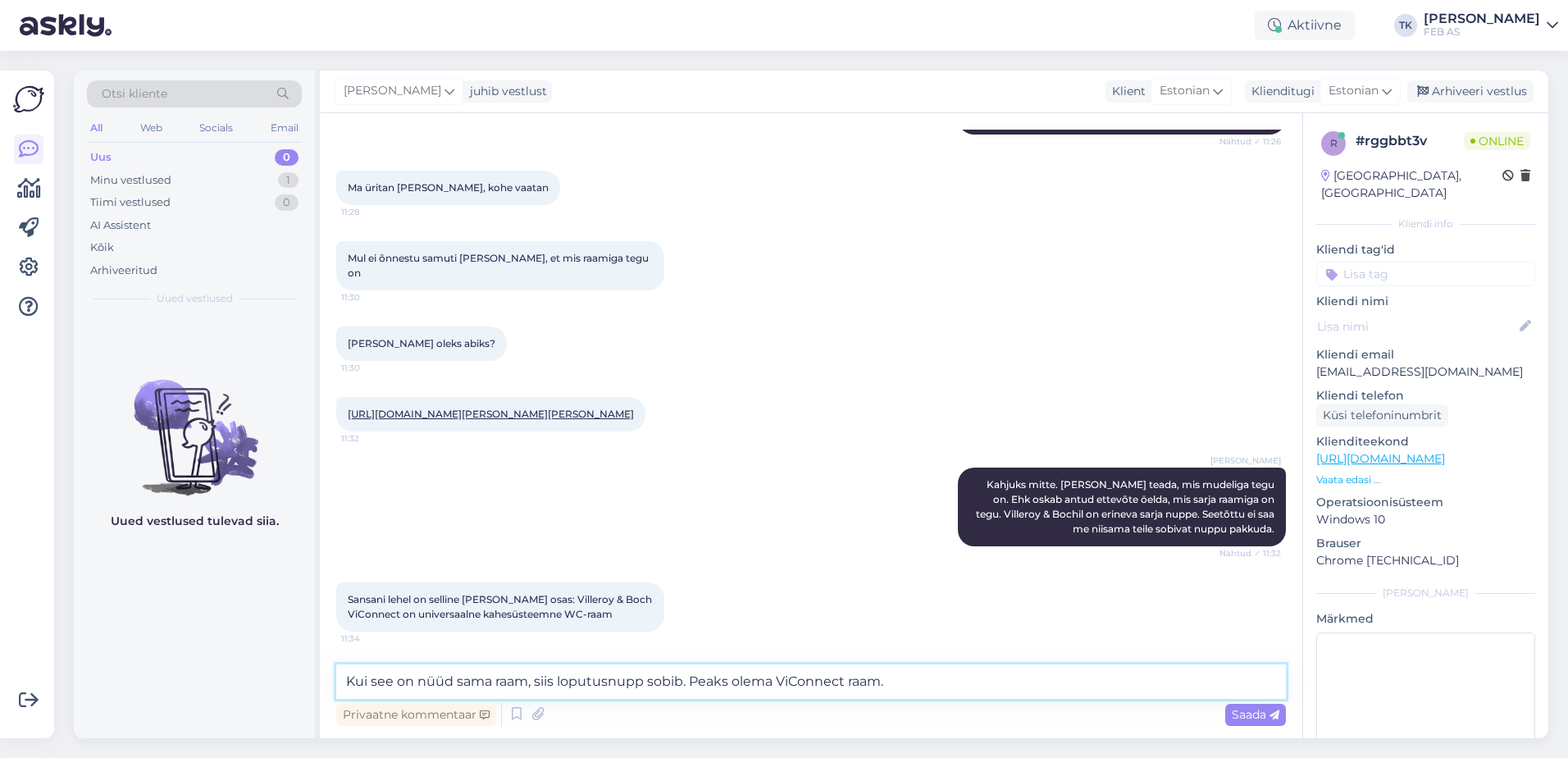
click at [690, 684] on textarea "Kui see on nüüd sama raam, siis loputusnupp sobib. Peaks olema ViConnect raam." at bounding box center [811, 682] width 949 height 35
drag, startPoint x: 840, startPoint y: 687, endPoint x: 693, endPoint y: 699, distance: 147.5
click at [693, 699] on div "Kui see on nüüd sama raam, siis loputusnupp sobib. On ViCollect sarjast. Privaa…" at bounding box center [811, 698] width 949 height 65
click at [867, 676] on textarea "Kui see on nüüd sama raam, siis loputusnupp sobib. Kood, mis viimasel lehel oli…" at bounding box center [811, 682] width 949 height 35
click at [954, 683] on textarea "Kui see on nüüd sama raam, siis loputusnupp sobib. Kood, mis viimasel lehel oli…" at bounding box center [811, 682] width 949 height 35
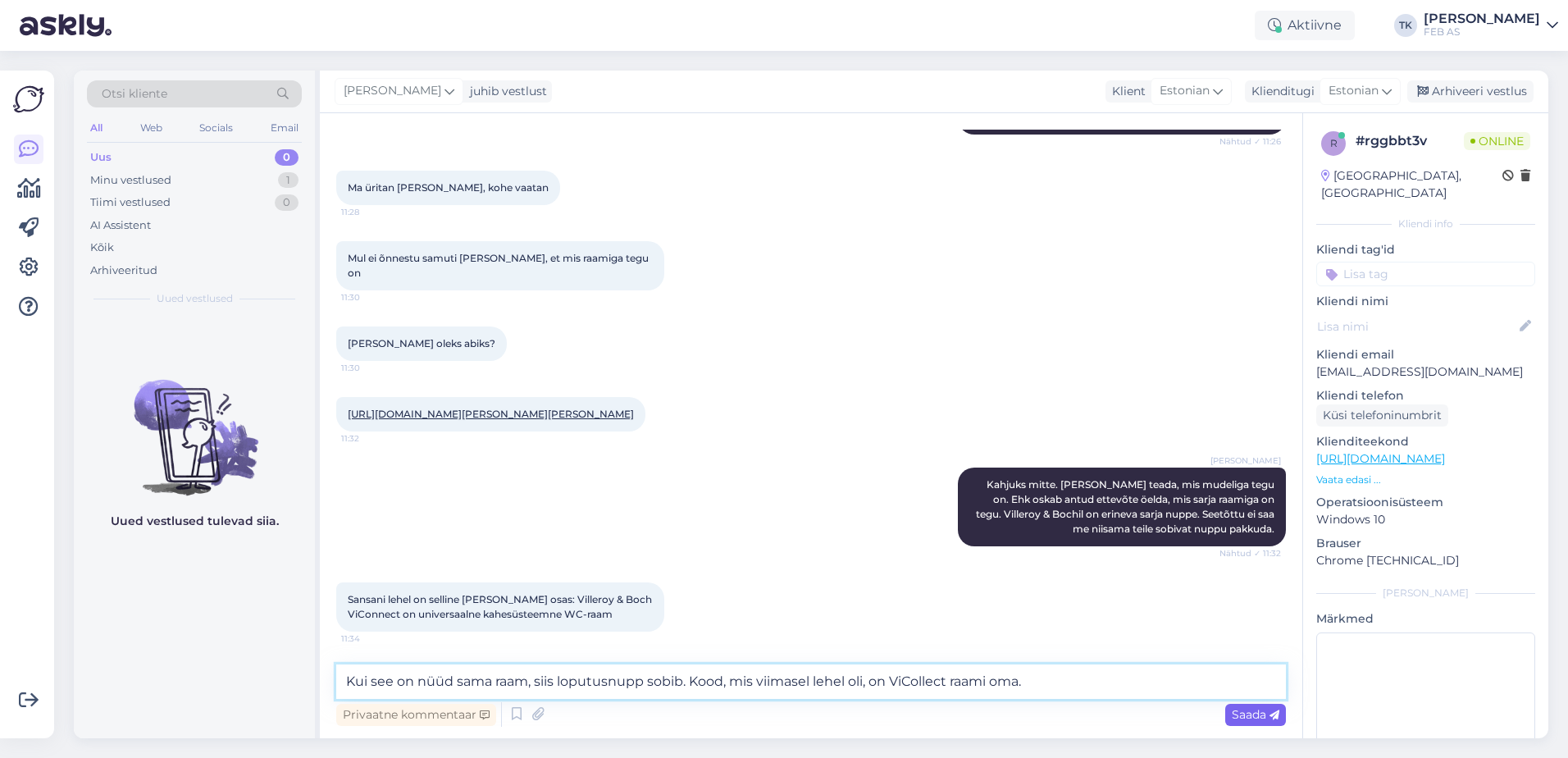
type textarea "Kui see on nüüd sama raam, siis loputusnupp sobib. Kood, mis viimasel lehel oli…"
click at [1260, 714] on span "Saada" at bounding box center [1256, 714] width 48 height 14
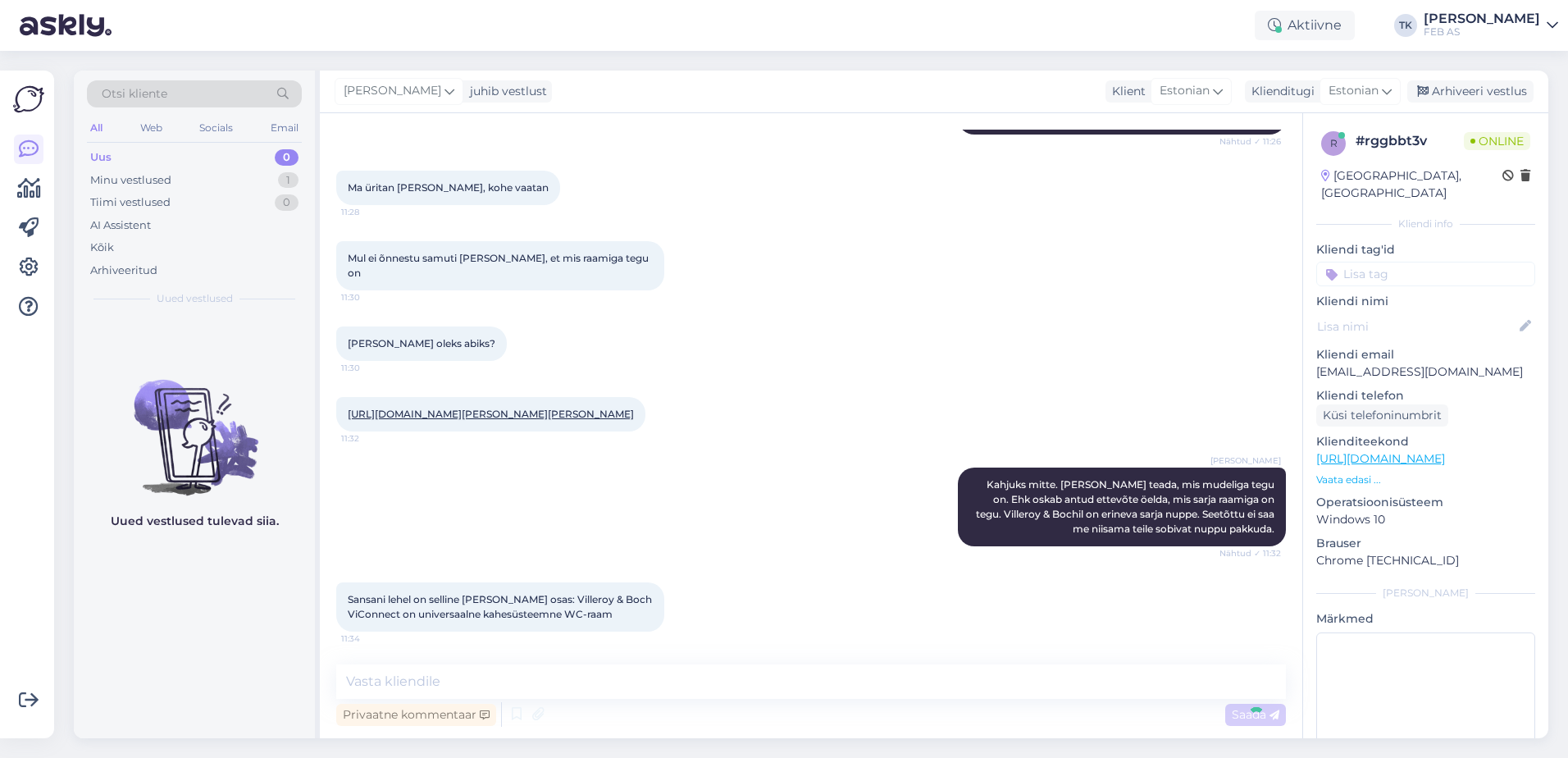
scroll to position [673, 0]
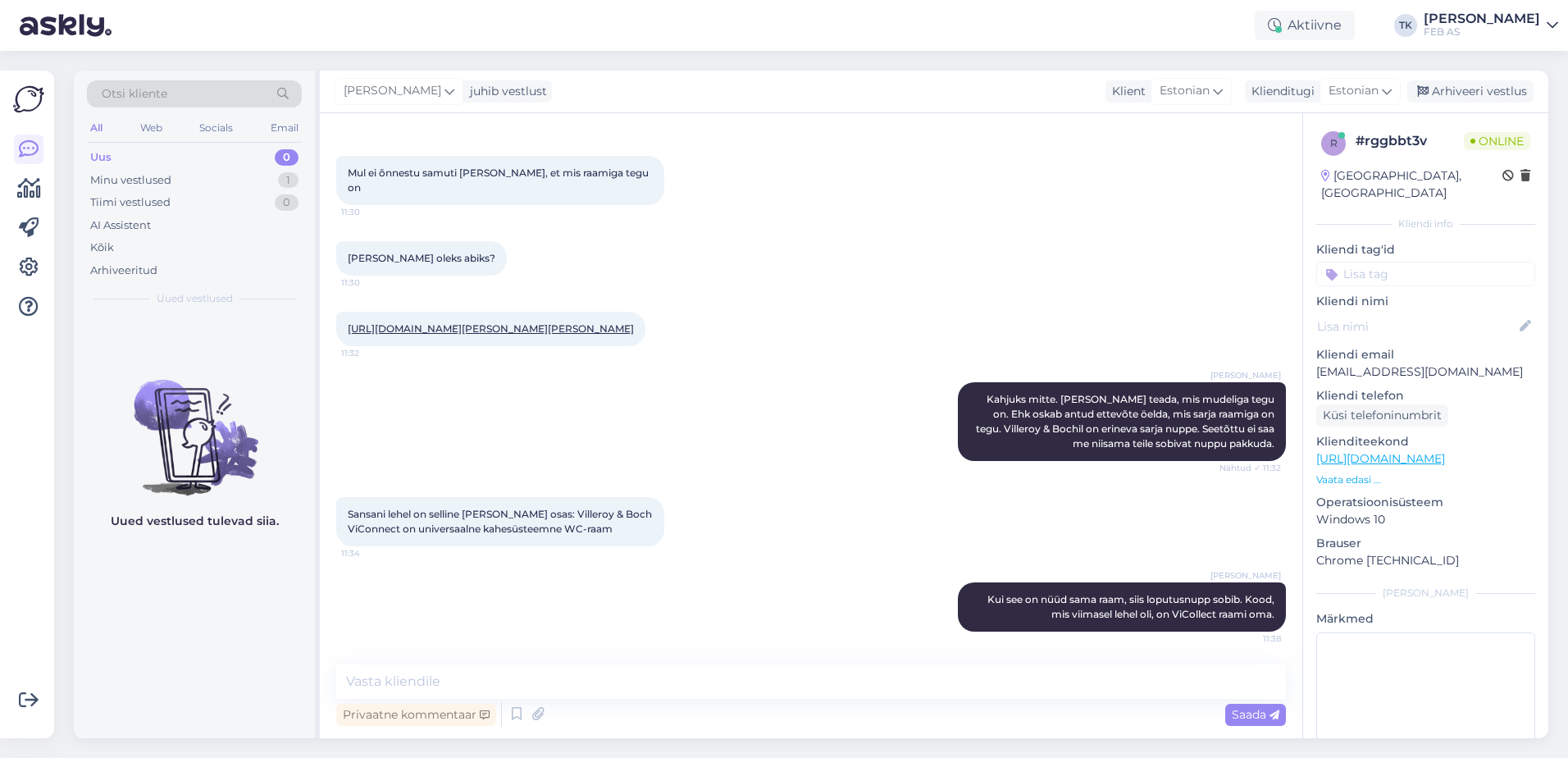
click at [788, 507] on div "Sansani lehel on selline [PERSON_NAME] osas: Villeroy & Boch ViСonnect on unive…" at bounding box center [811, 521] width 949 height 85
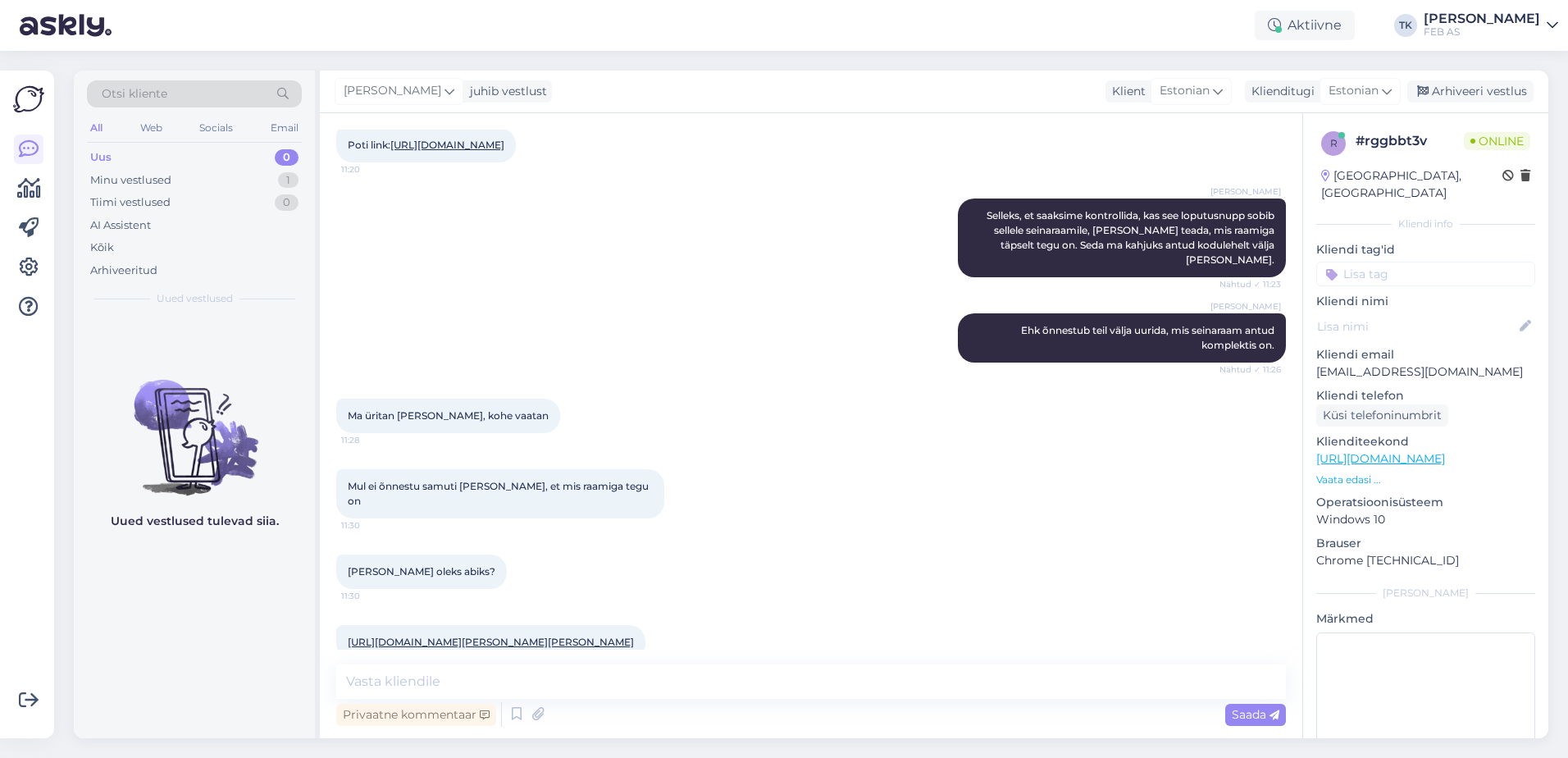
scroll to position [0, 0]
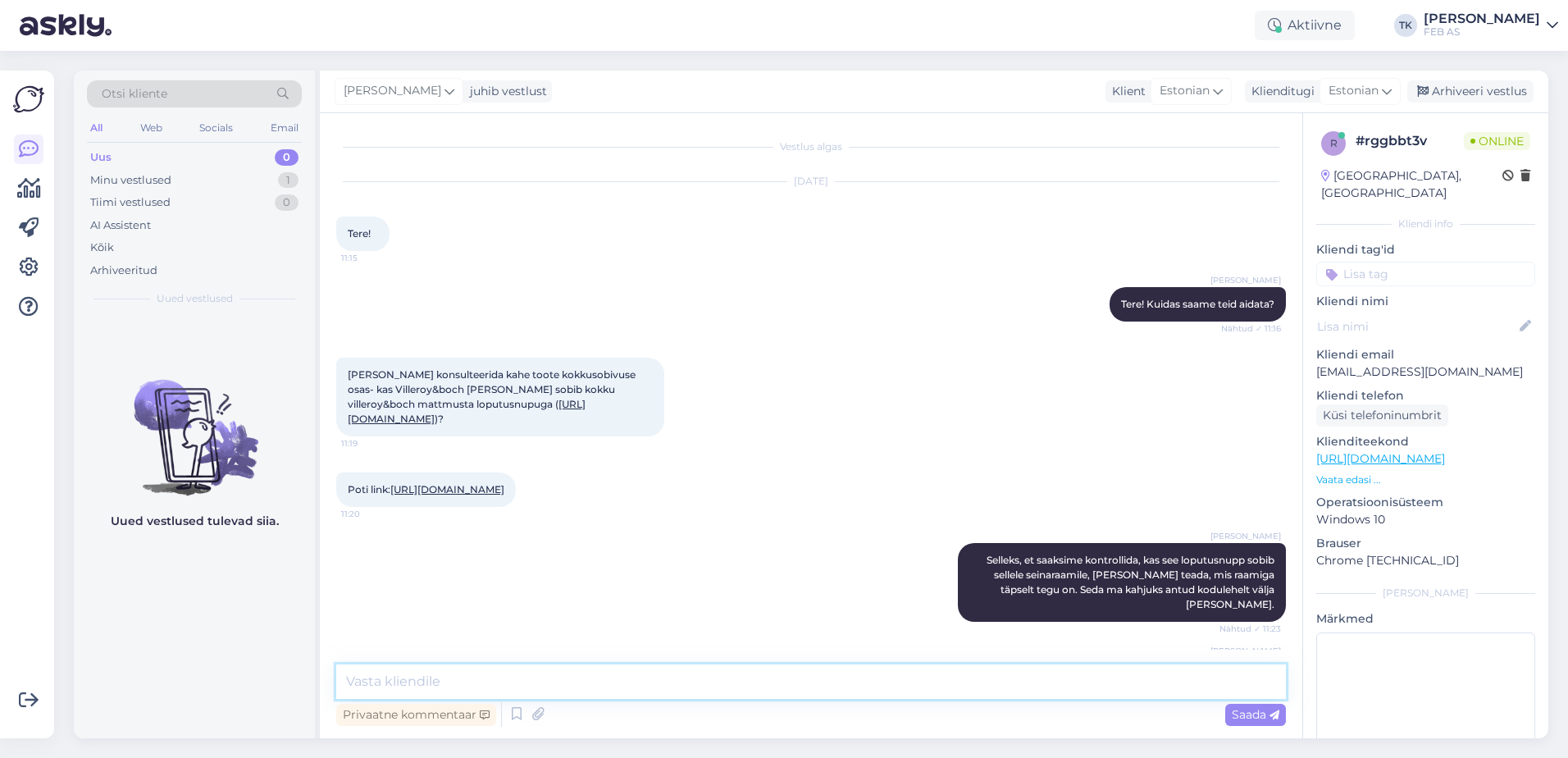
click at [698, 672] on textarea at bounding box center [811, 682] width 949 height 35
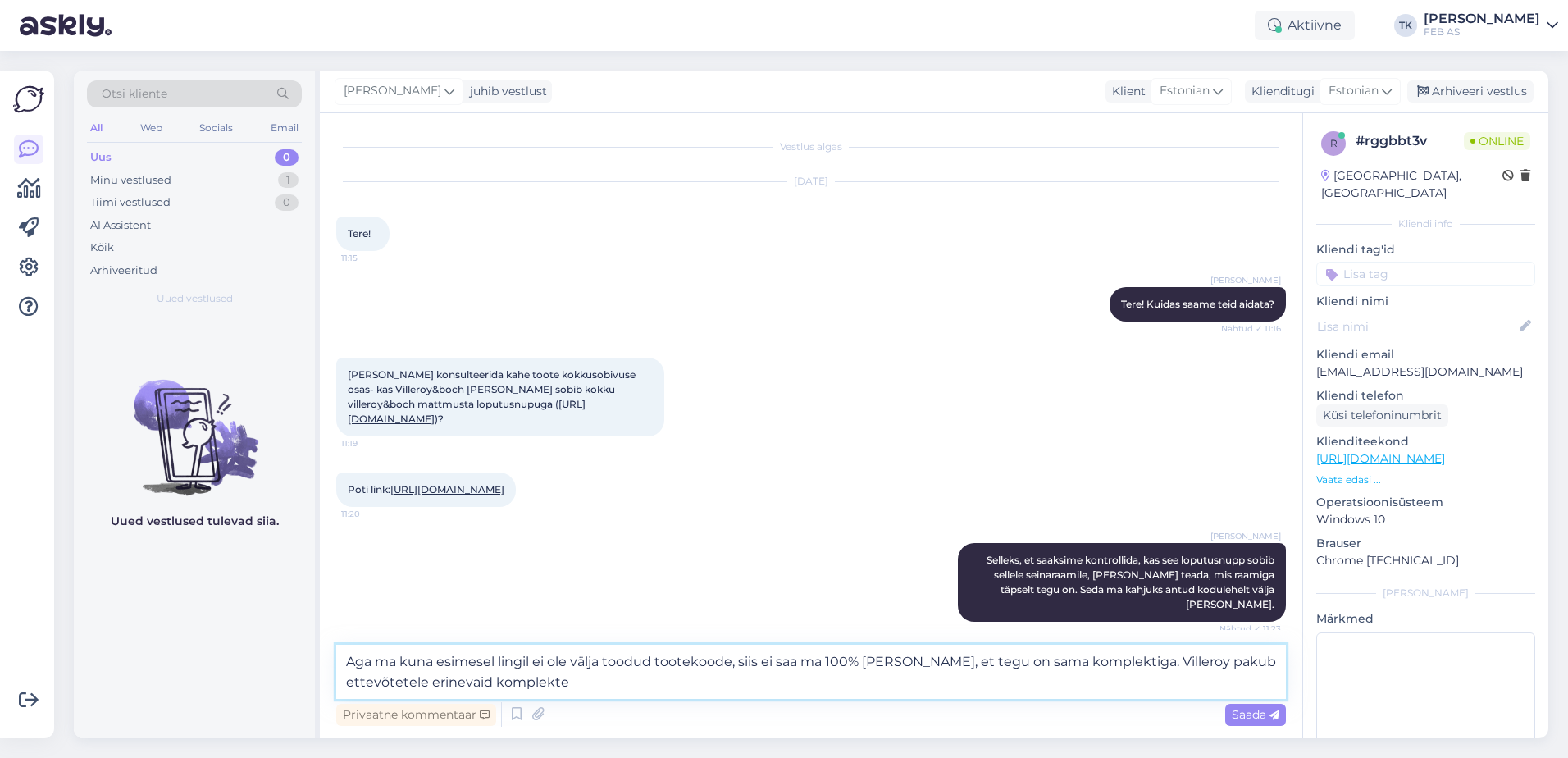
type textarea "Aga ma kuna esimesel lingil ei ole välja toodud tootekoode, siis ei saa ma 100%…"
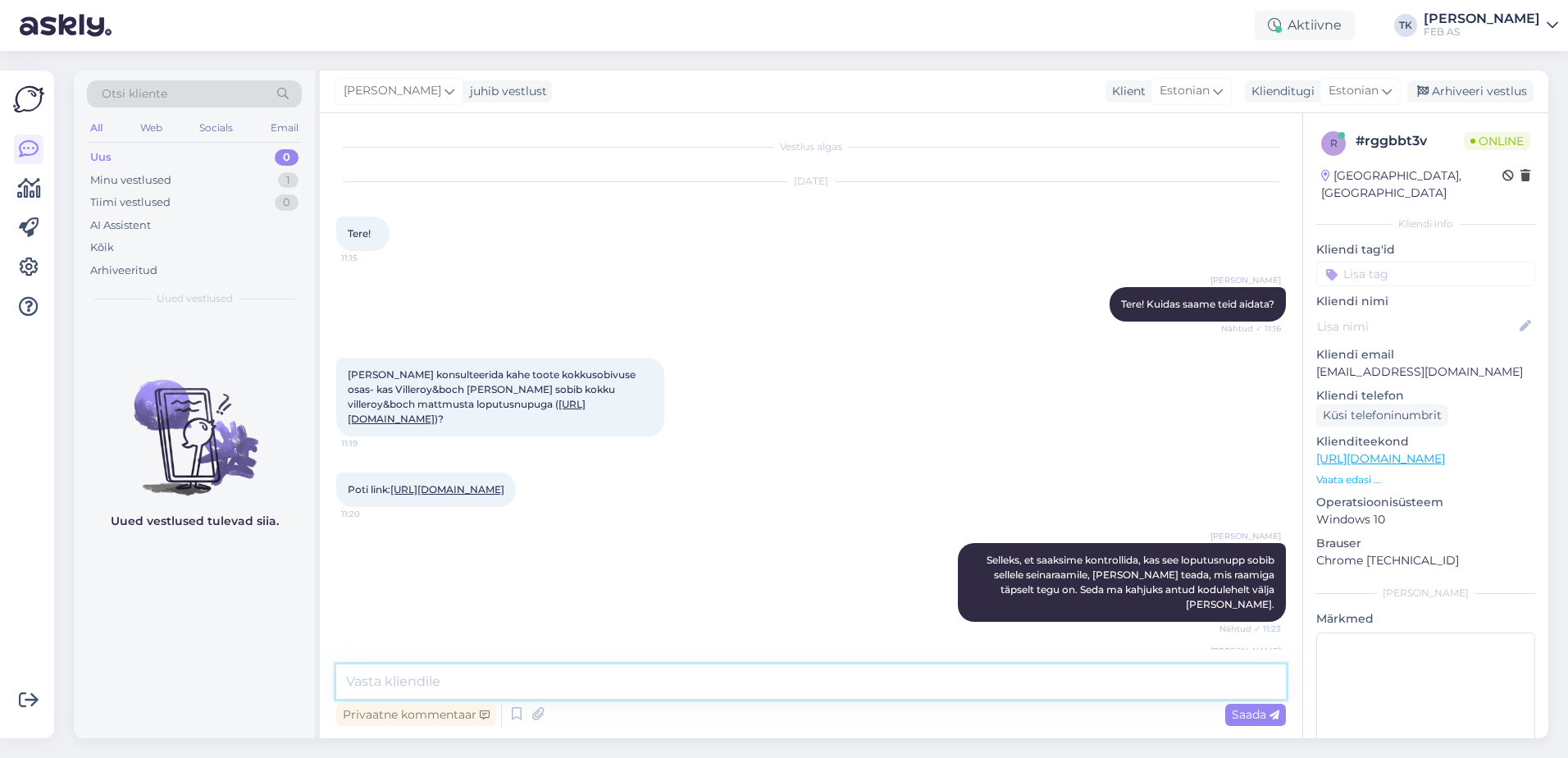
scroll to position [773, 0]
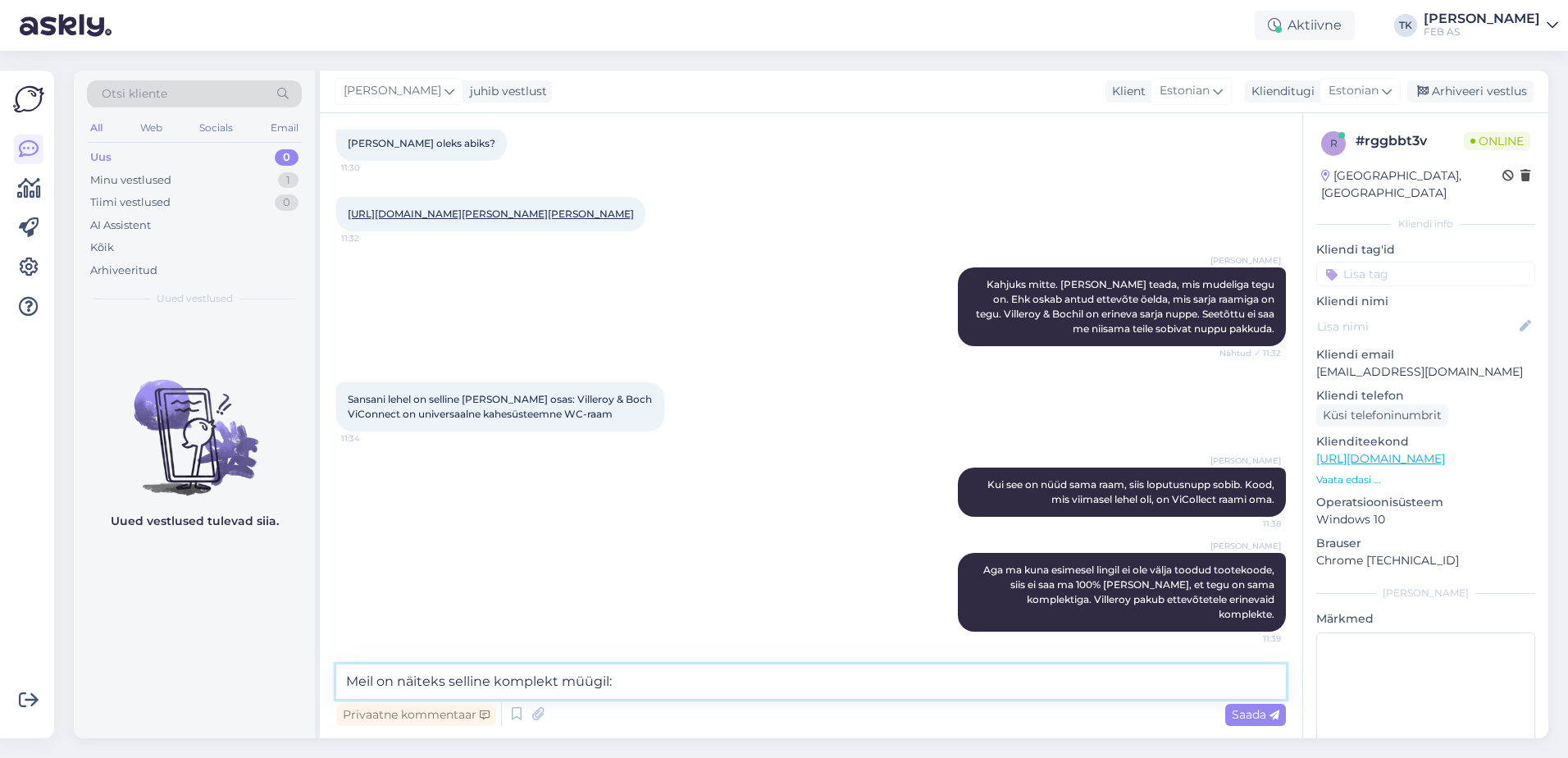
click at [711, 693] on textarea "Meil on näiteks selline komplekt müügil:" at bounding box center [811, 682] width 949 height 35
paste textarea "[URL][DOMAIN_NAME][PERSON_NAME]"
type textarea "Meil on näiteks selline komplekt müügil: [URL][DOMAIN_NAME][PERSON_NAME]"
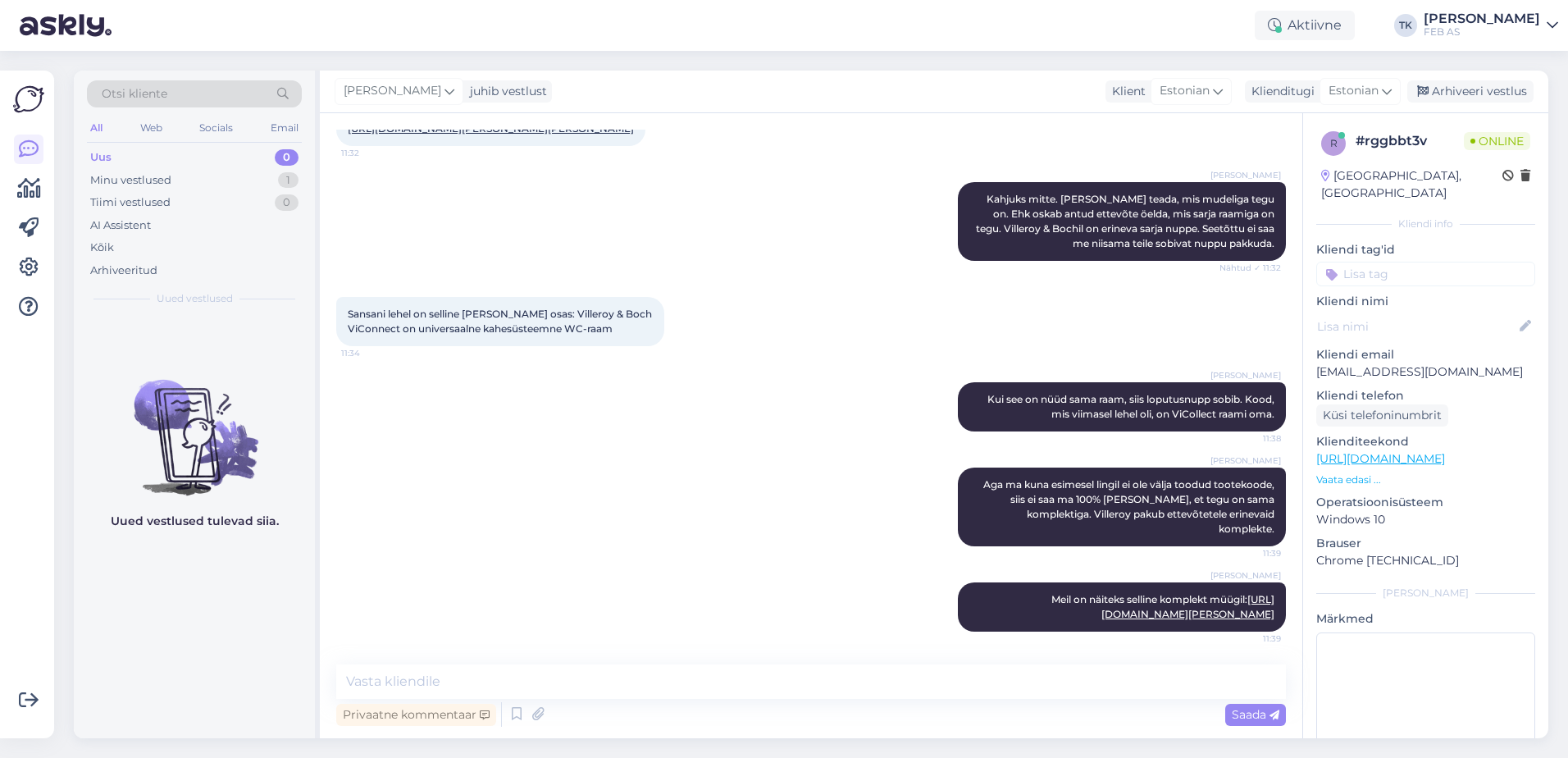
click at [558, 445] on div "Triinu [PERSON_NAME] see on nüüd sama raam, siis loputusnupp sobib. Kood, mis v…" at bounding box center [811, 407] width 949 height 85
drag, startPoint x: 756, startPoint y: 475, endPoint x: 776, endPoint y: 322, distance: 154.3
click at [757, 475] on div "Triinu [PERSON_NAME] Aga ma kuna esimesel lingil ei ole välja toodud tootekoode…" at bounding box center [811, 508] width 949 height 115
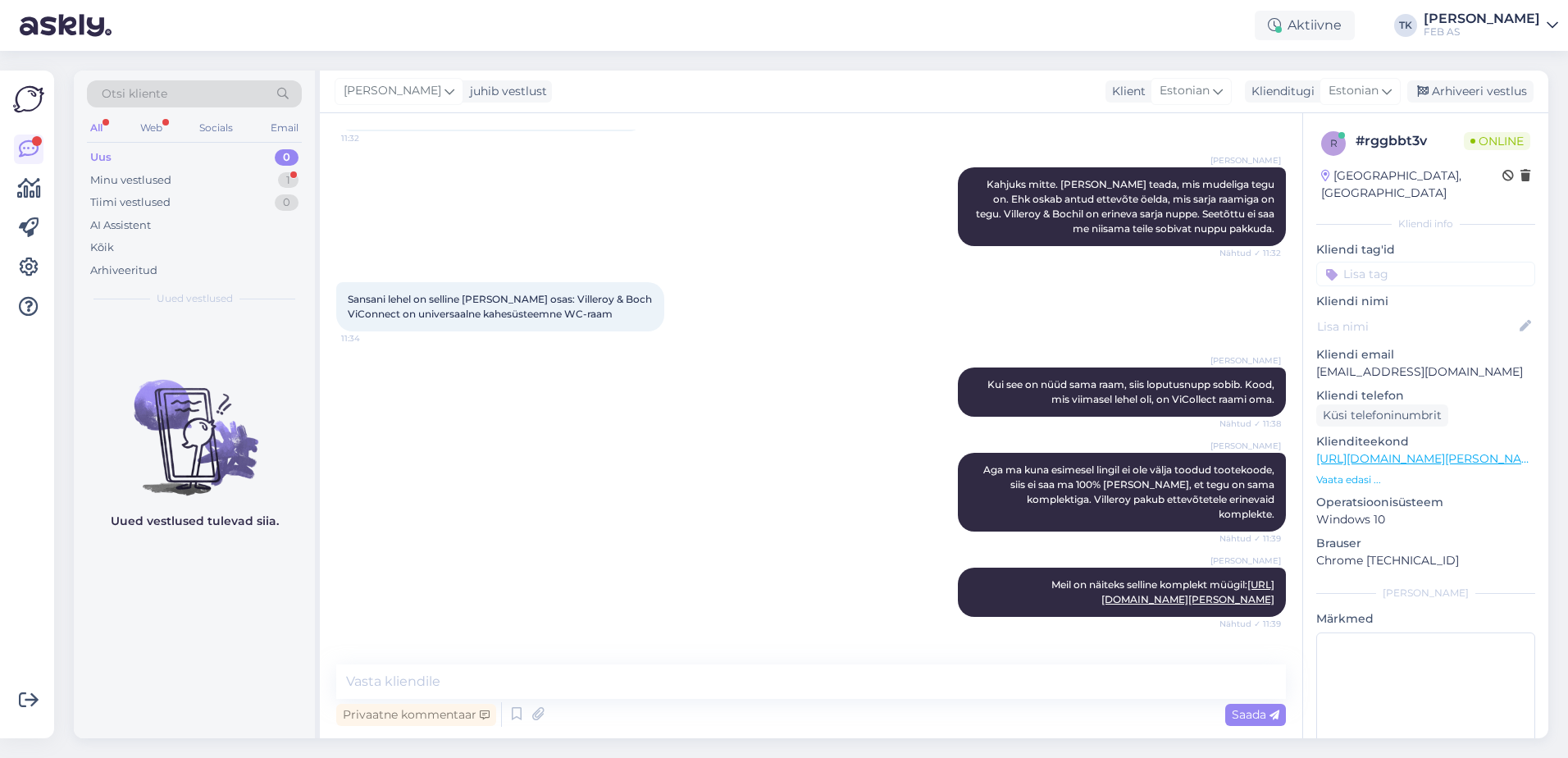
scroll to position [959, 0]
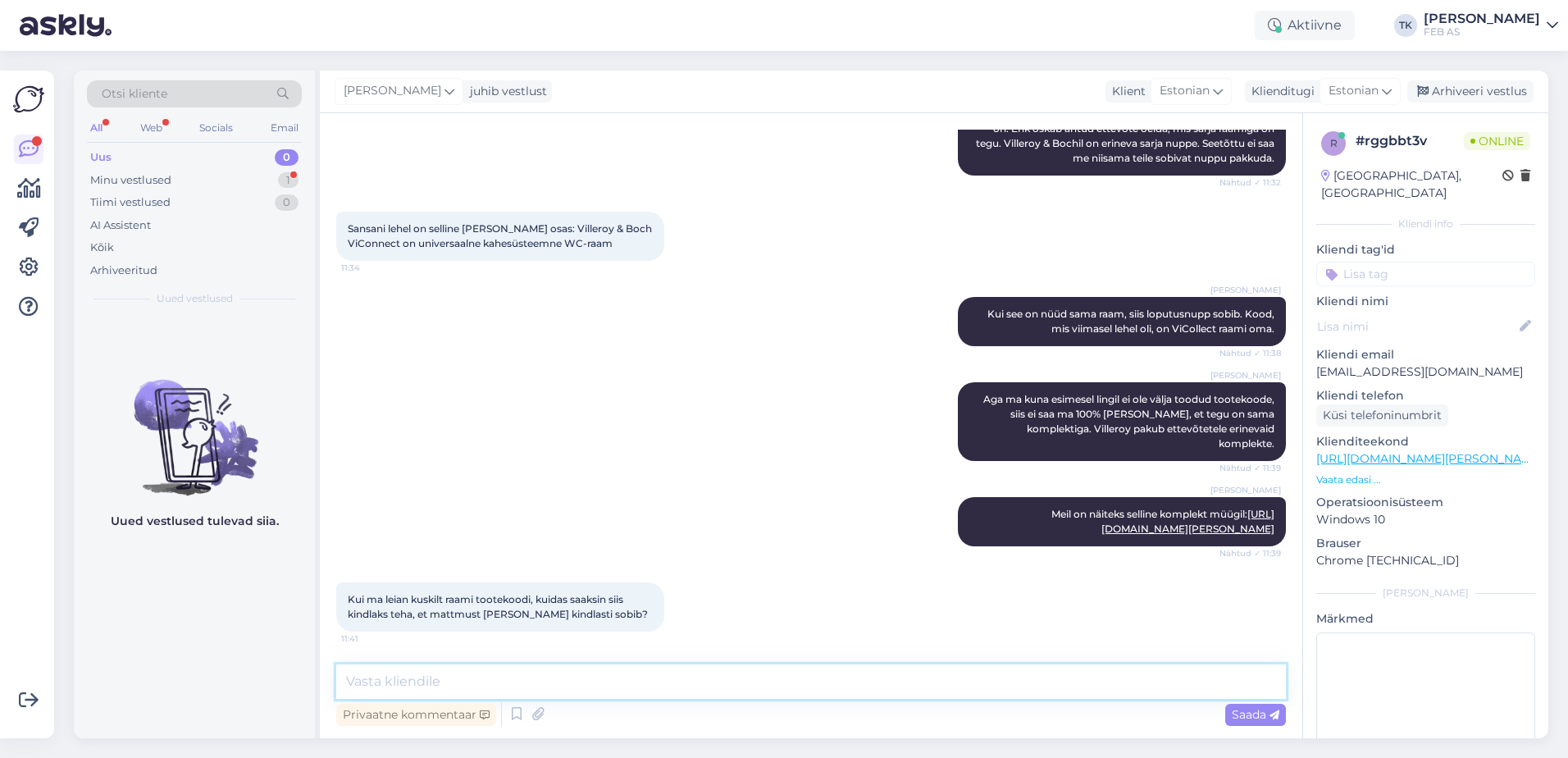
click at [466, 675] on textarea at bounding box center [811, 682] width 949 height 35
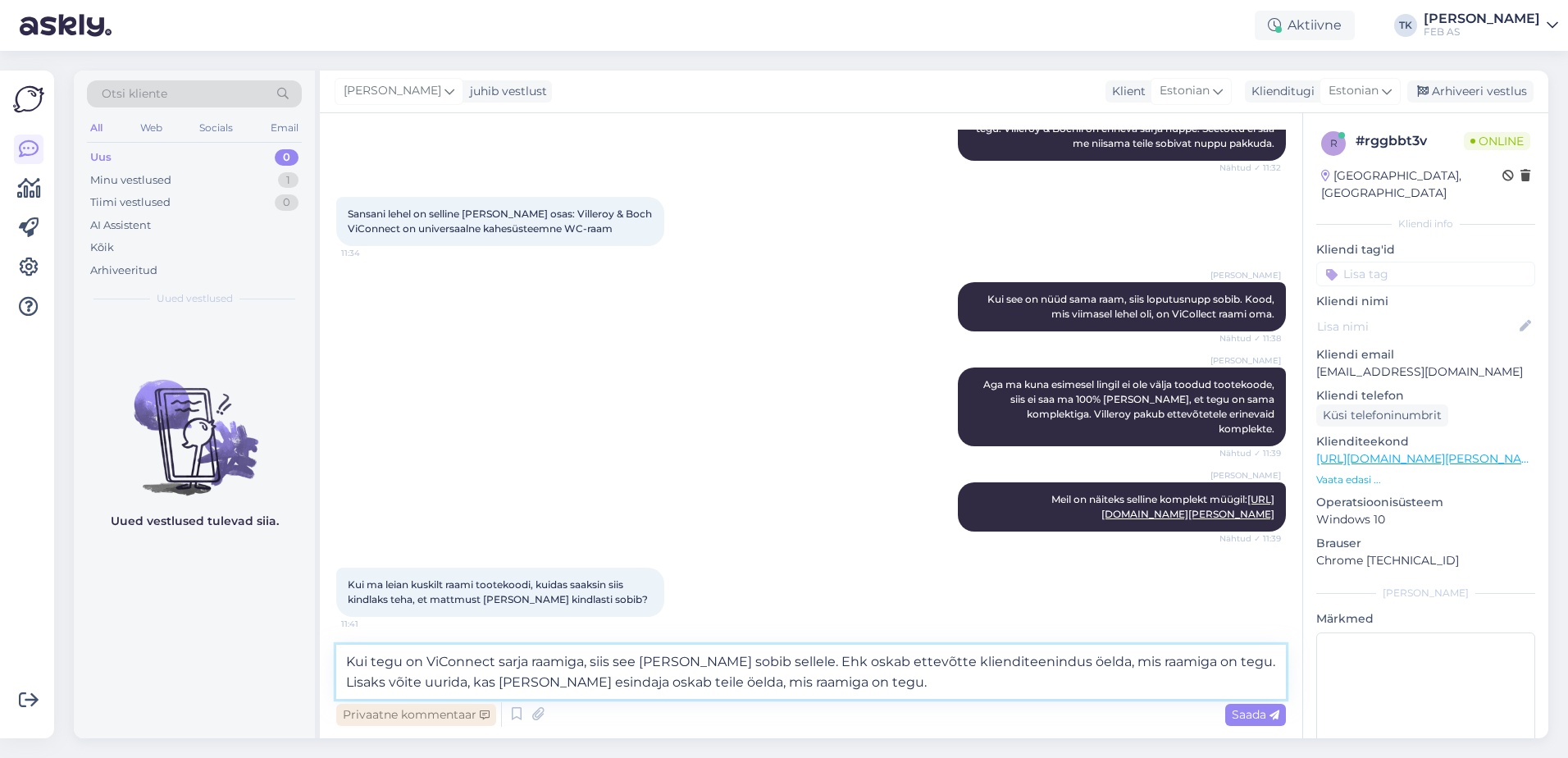
drag, startPoint x: 462, startPoint y: 683, endPoint x: 459, endPoint y: 706, distance: 23.2
click at [462, 683] on textarea "Kui tegu on ViConnect sarja raamiga, siis see [PERSON_NAME] sobib sellele. Ehk …" at bounding box center [811, 672] width 949 height 54
click at [882, 675] on textarea "Kui tegu on ViConnect sarja raamiga, siis see [PERSON_NAME] sobib sellele. Ehk …" at bounding box center [811, 672] width 949 height 54
click at [855, 661] on textarea "Kui tegu on ViConnect sarja raamiga, siis see [PERSON_NAME] sobib sellele. Ehk …" at bounding box center [811, 672] width 949 height 54
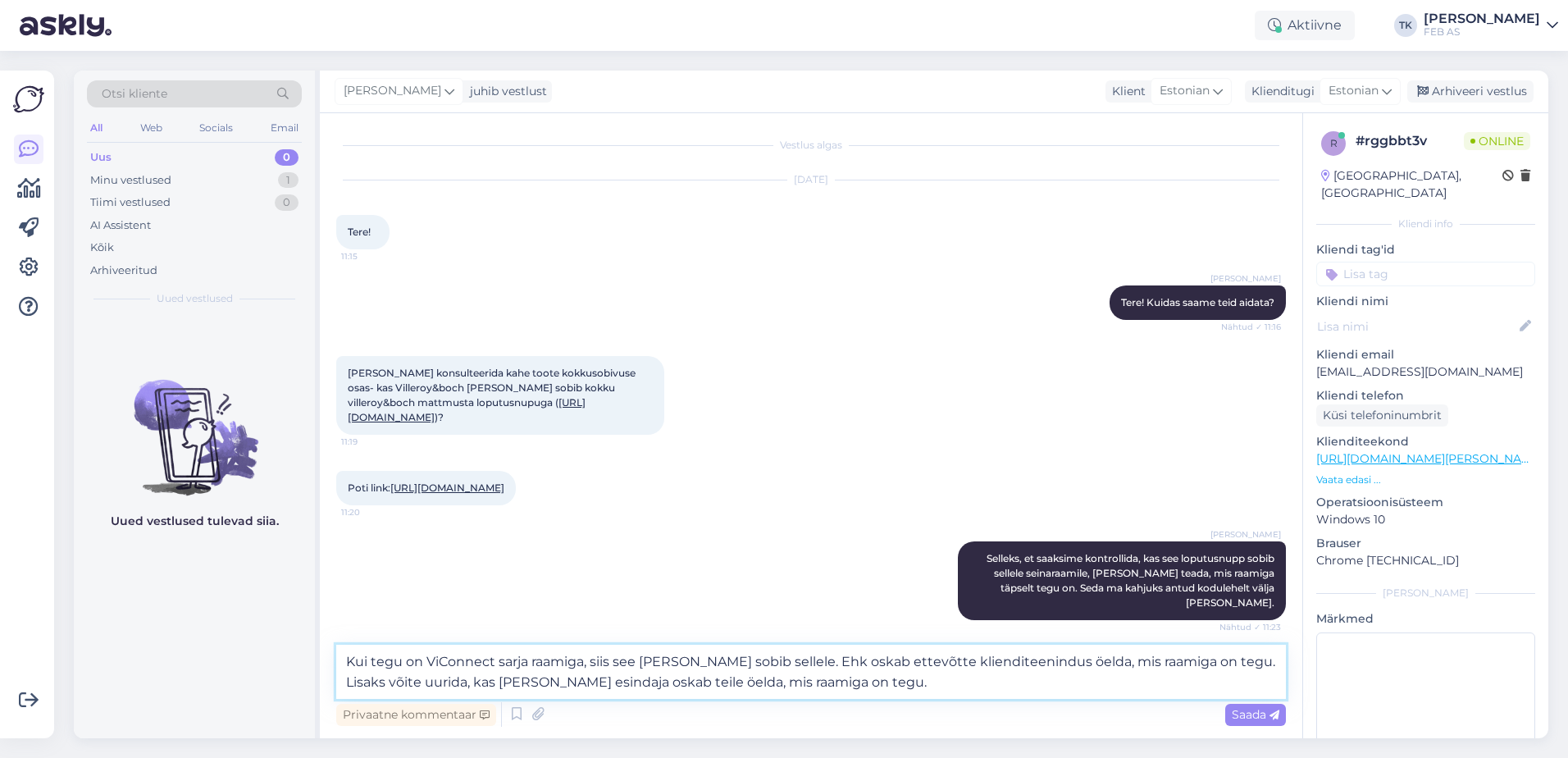
scroll to position [0, 0]
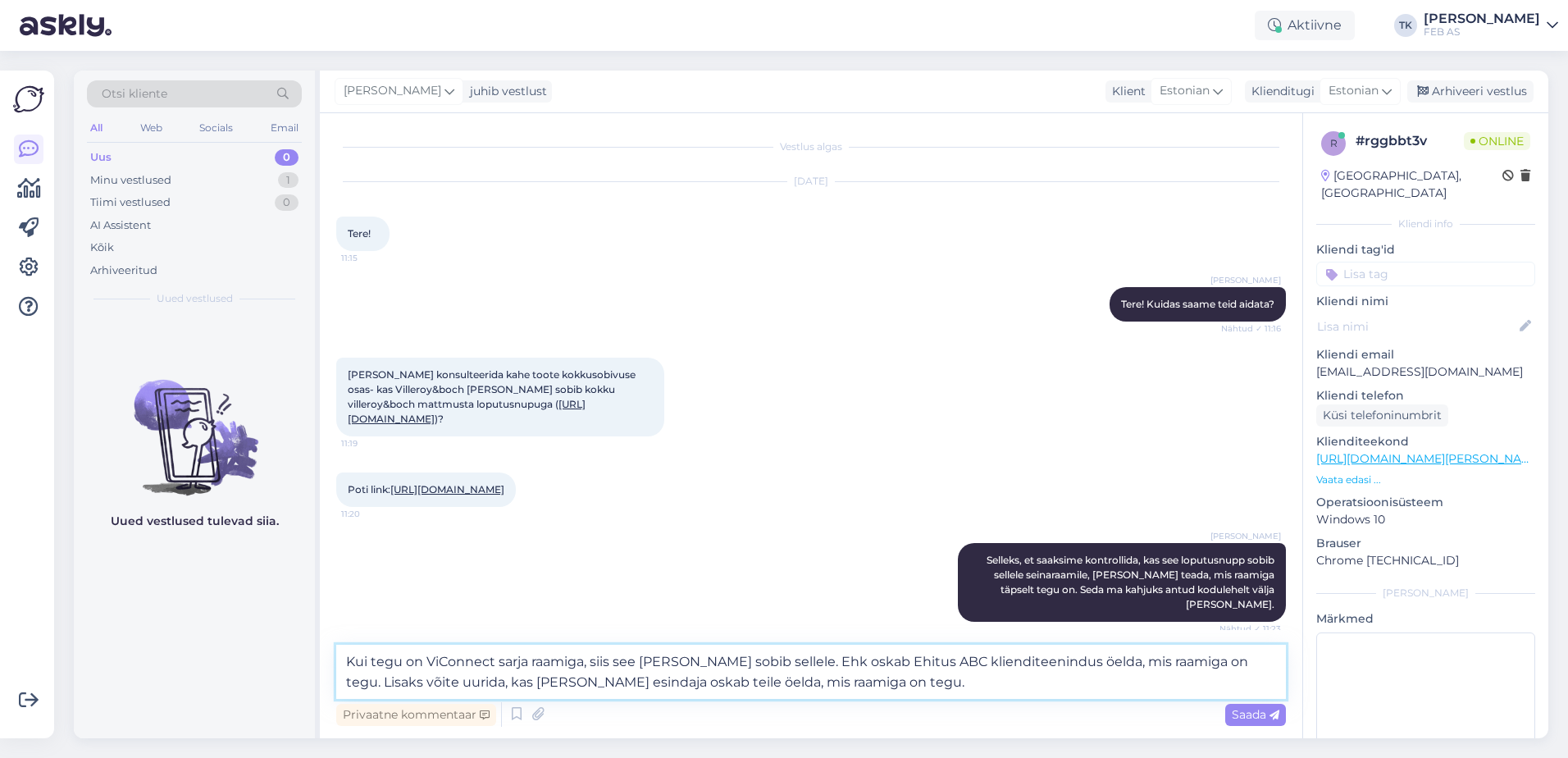
drag, startPoint x: 832, startPoint y: 687, endPoint x: 548, endPoint y: 615, distance: 293.0
click at [552, 669] on textarea "Kui tegu on ViConnect sarja raamiga, siis see [PERSON_NAME] sobib sellele. Ehk …" at bounding box center [811, 672] width 949 height 54
drag, startPoint x: 769, startPoint y: 661, endPoint x: 308, endPoint y: 660, distance: 461.0
click at [308, 660] on div "Otsi kliente All Web Socials Email Uus 0 Minu vestlused 1 Tiimi vestlused 0 AI …" at bounding box center [811, 405] width 1475 height 668
click at [493, 661] on textarea "Kõige kindlam oleks aga Ehitus ABC-lt uurida, mis raamiga täpselt tegu on. Öelg…" at bounding box center [811, 672] width 949 height 54
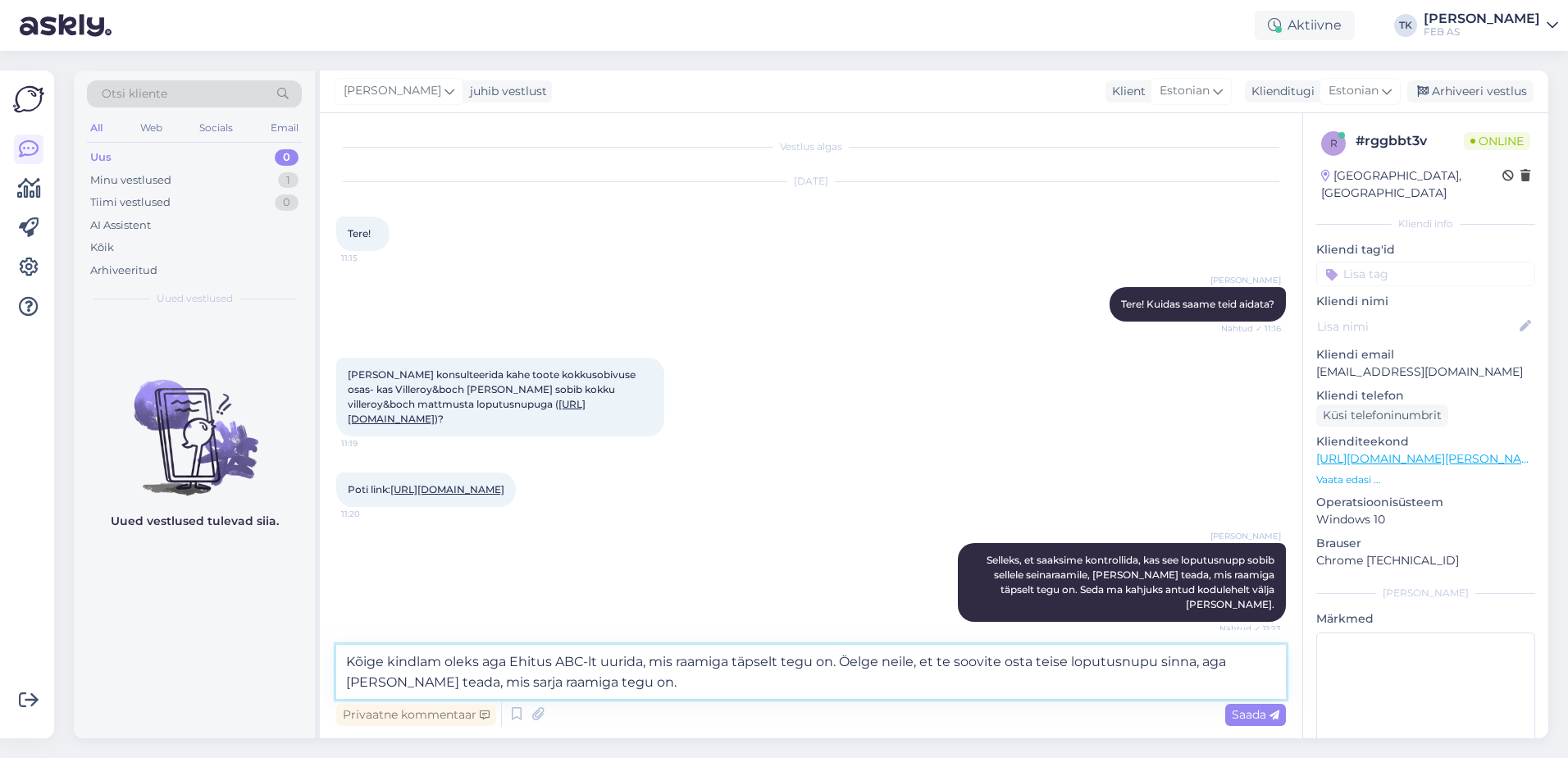
click at [493, 661] on textarea "Kõige kindlam oleks aga Ehitus ABC-lt uurida, mis raamiga täpselt tegu on. Öelg…" at bounding box center [811, 672] width 949 height 54
click at [1109, 681] on textarea "Kõige kindlam oleks Ehitus ABC-lt uurida, mis raamiga täpselt tegu on. Öelge ne…" at bounding box center [811, 672] width 949 height 54
type textarea "Kõige kindlam oleks Ehitus ABC-lt uurida, mis raamiga täpselt tegu on. Öelge ne…"
click at [1261, 707] on span "Saada" at bounding box center [1256, 714] width 48 height 14
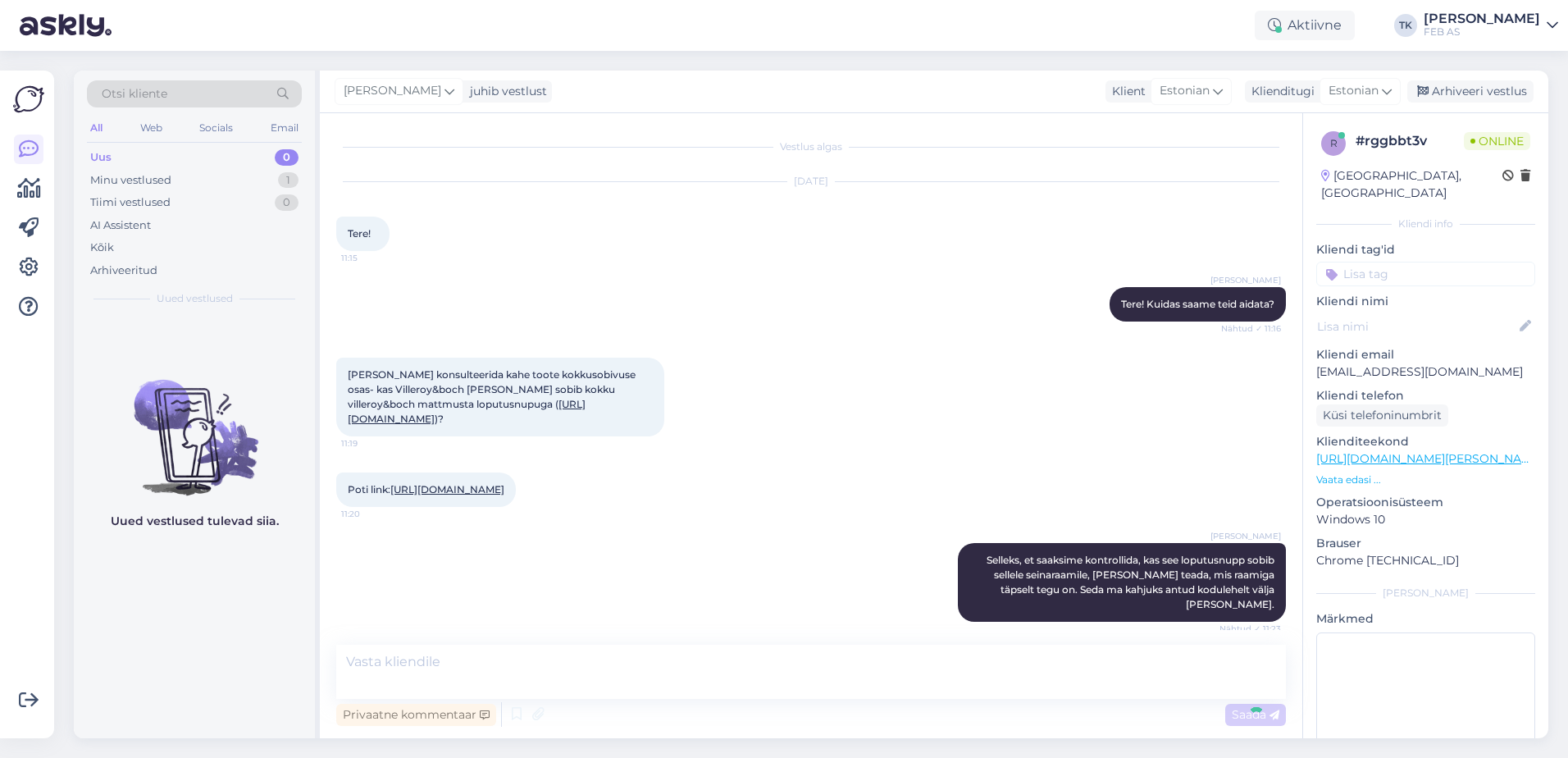
scroll to position [1074, 0]
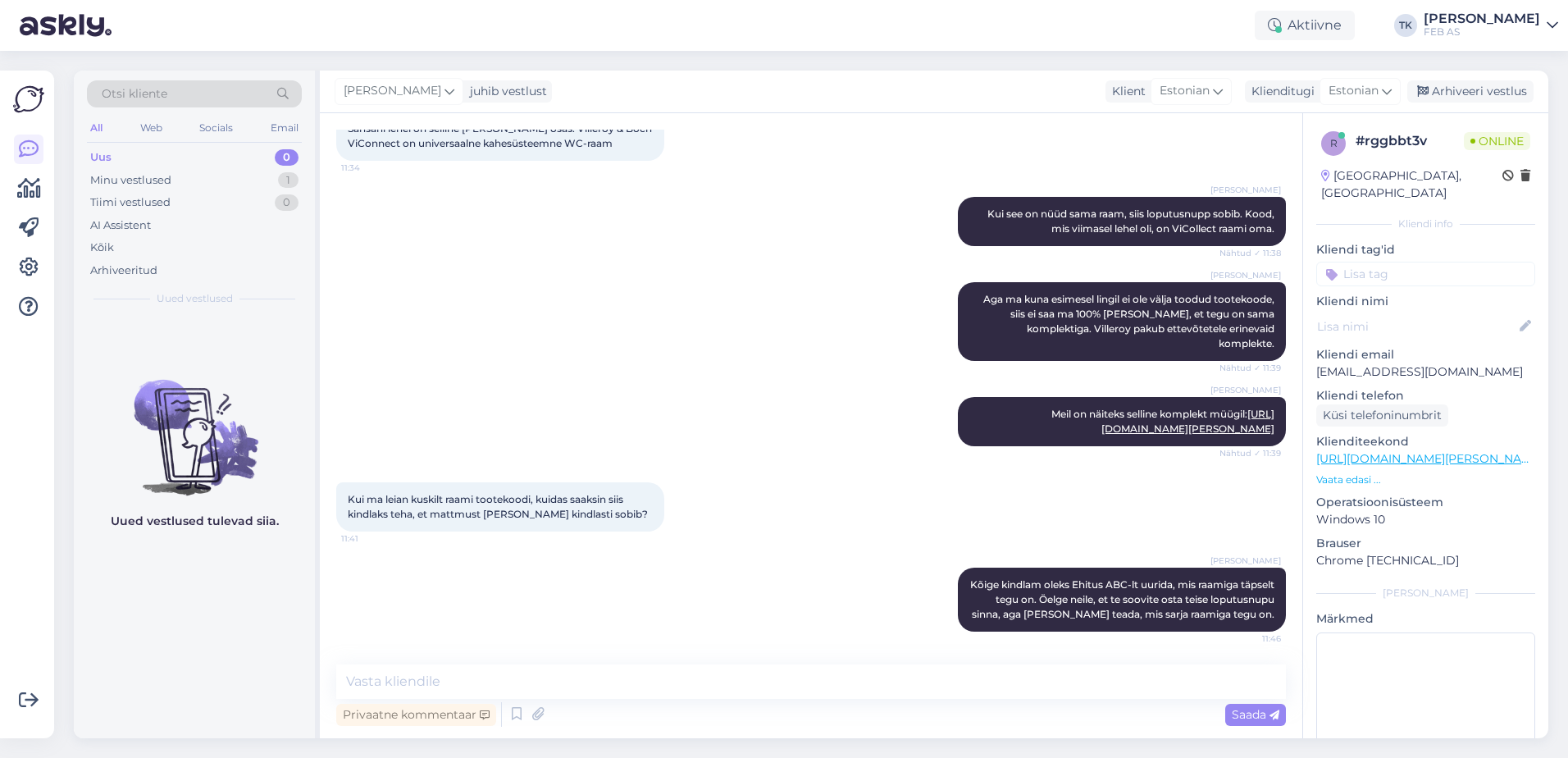
click at [854, 326] on div "Triinu [PERSON_NAME] Aga ma kuna esimesel lingil ei ole välja toodud tootekoode…" at bounding box center [811, 321] width 949 height 115
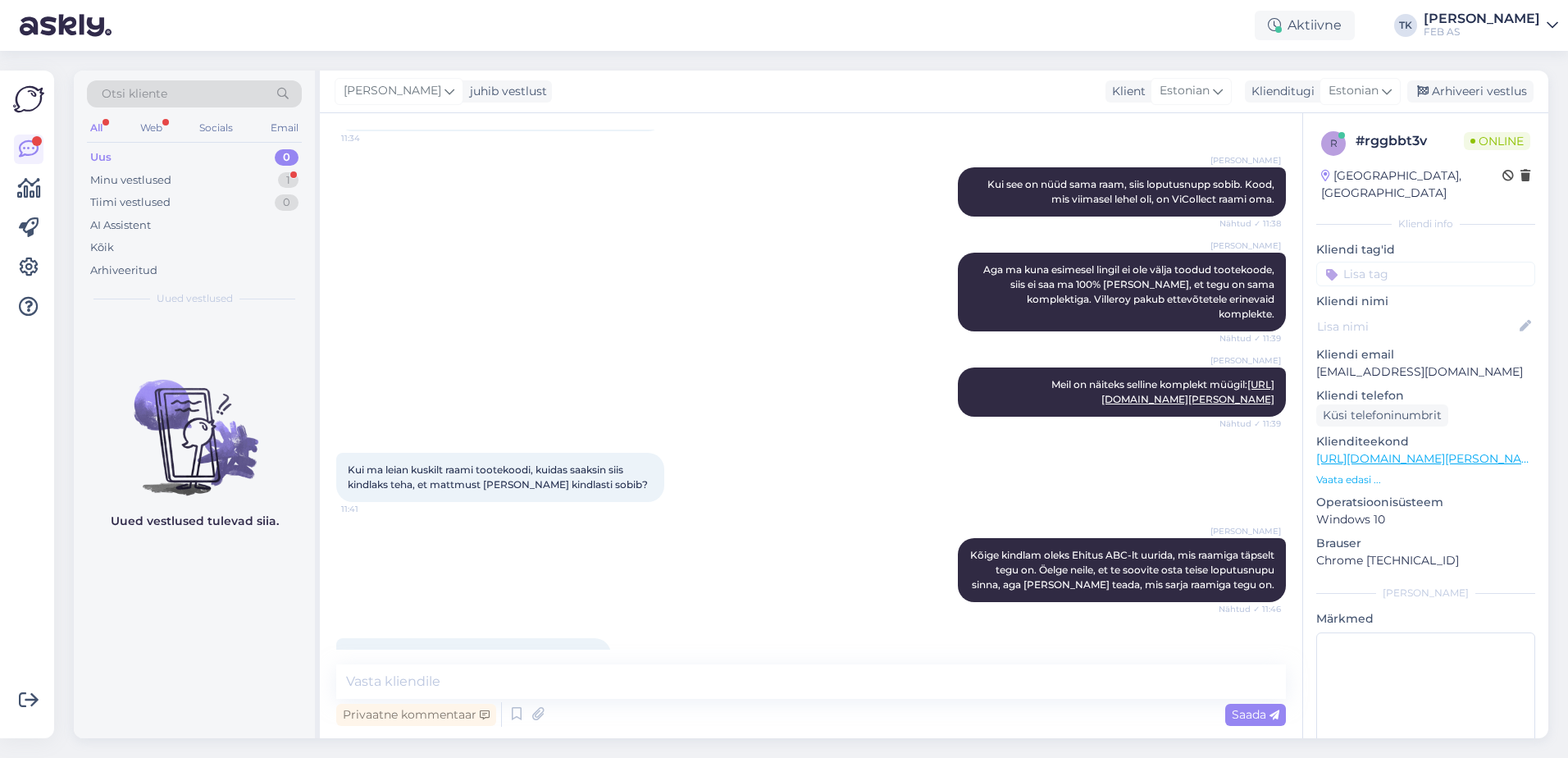
scroll to position [1144, 0]
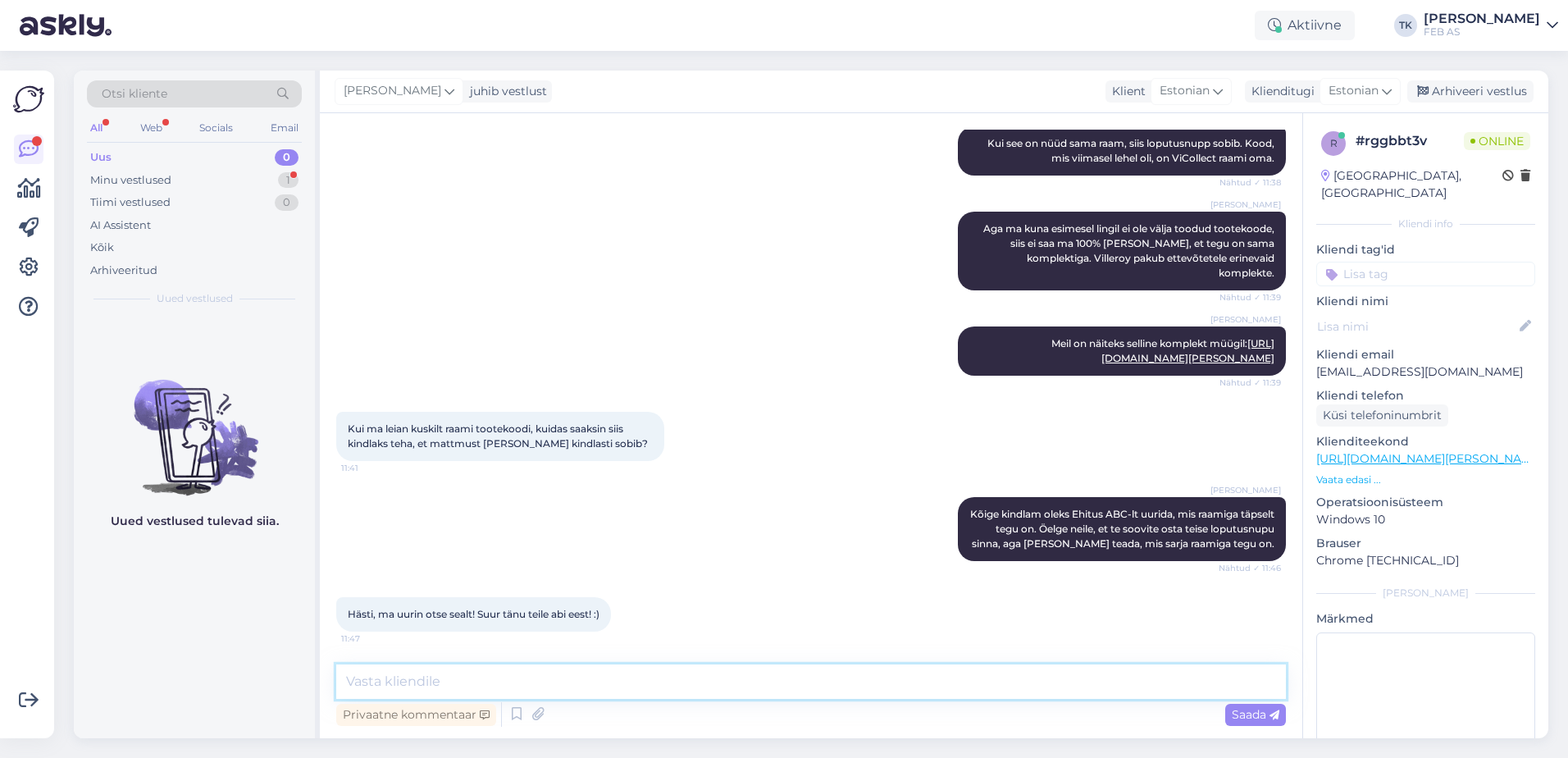
click at [408, 671] on textarea at bounding box center [811, 682] width 949 height 35
type textarea "Kas saame teid hetkel veel kuidagi aidata?"
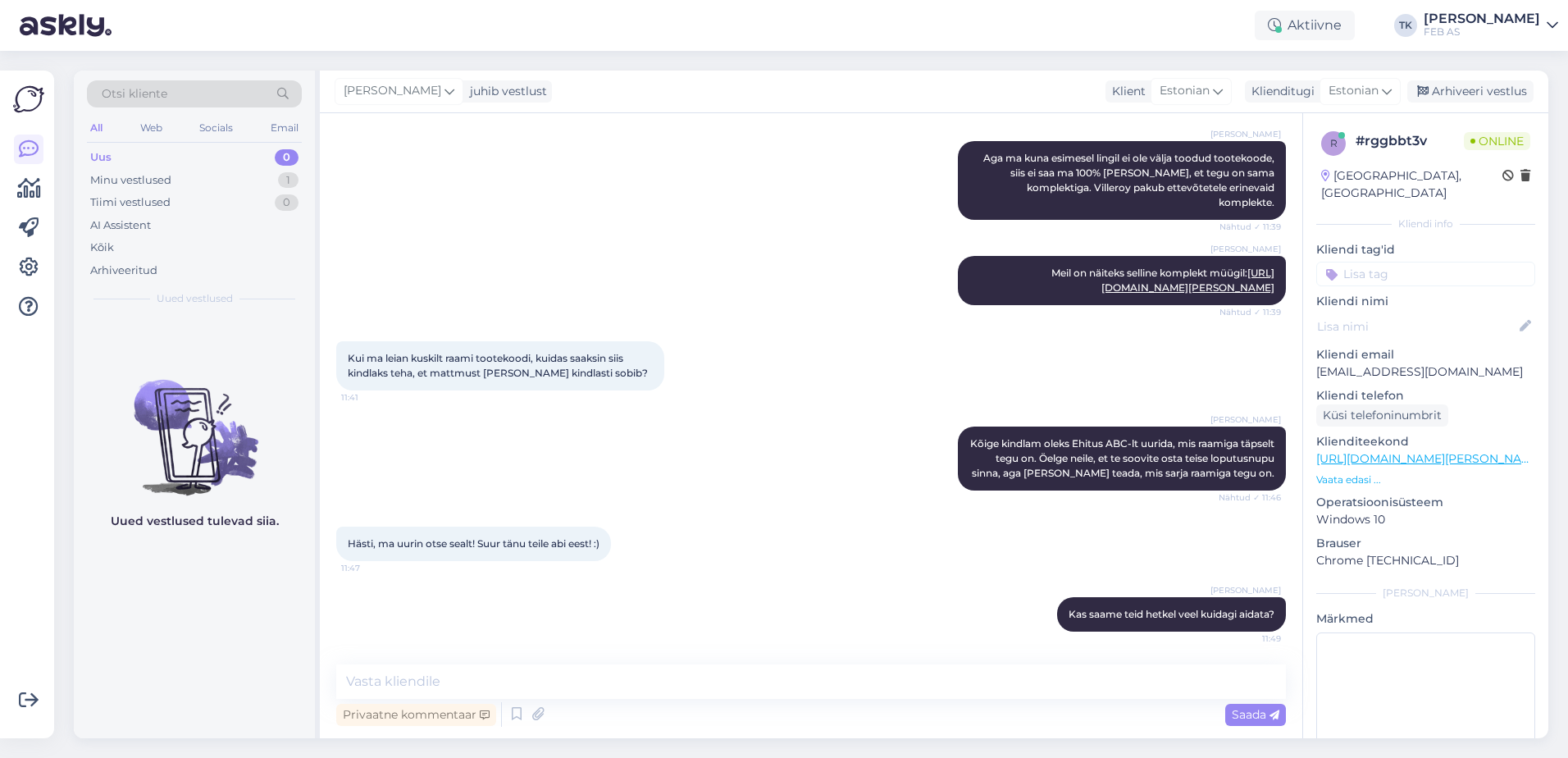
drag, startPoint x: 632, startPoint y: 297, endPoint x: 1118, endPoint y: 43, distance: 548.4
click at [637, 296] on div "Triinu [PERSON_NAME] on näiteks selline komplekt müügil: [URL][DOMAIN_NAME][PER…" at bounding box center [811, 280] width 949 height 85
